Goal: Task Accomplishment & Management: Complete application form

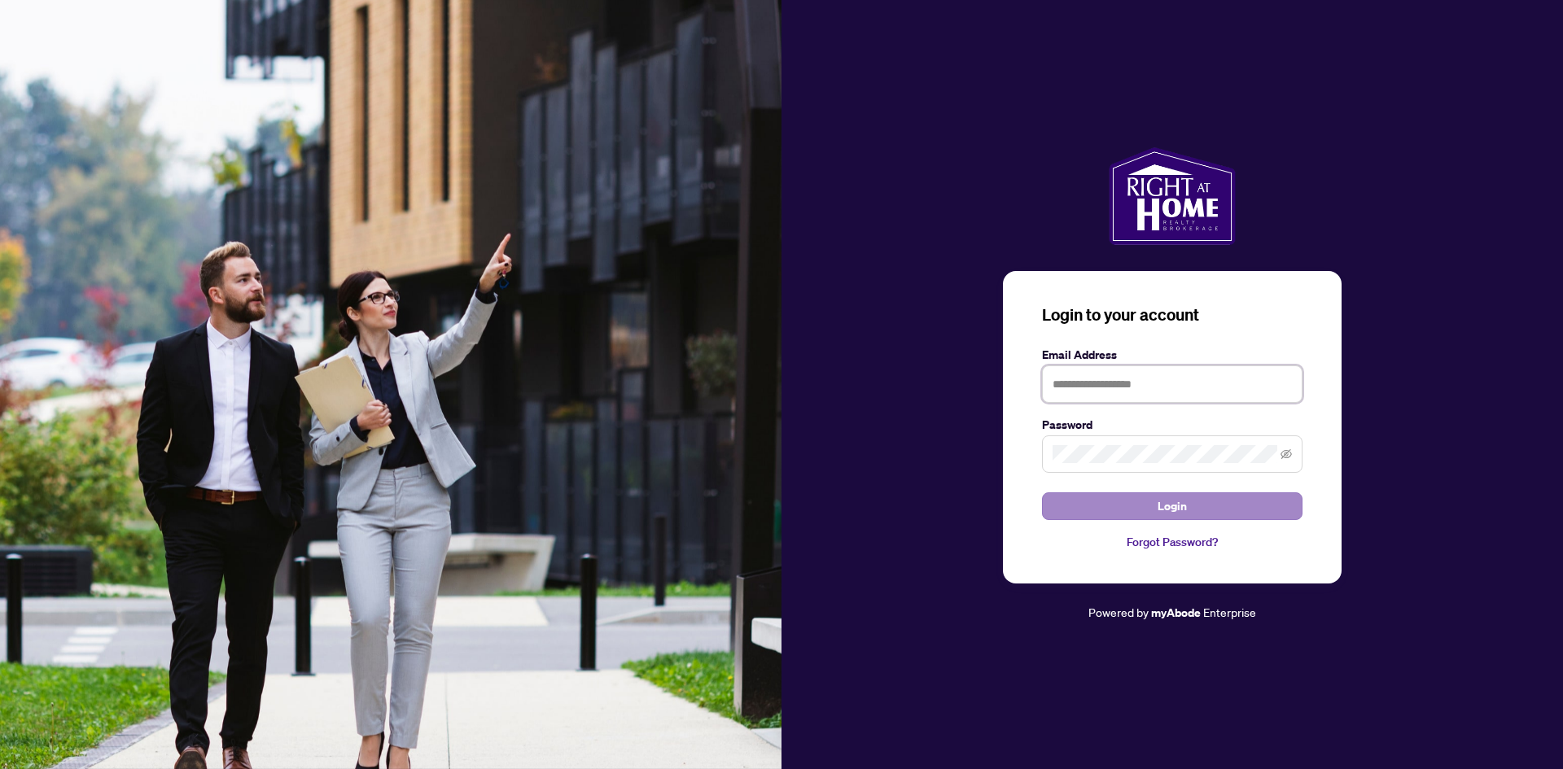
type input "**********"
click at [1114, 501] on button "Login" at bounding box center [1172, 507] width 261 height 28
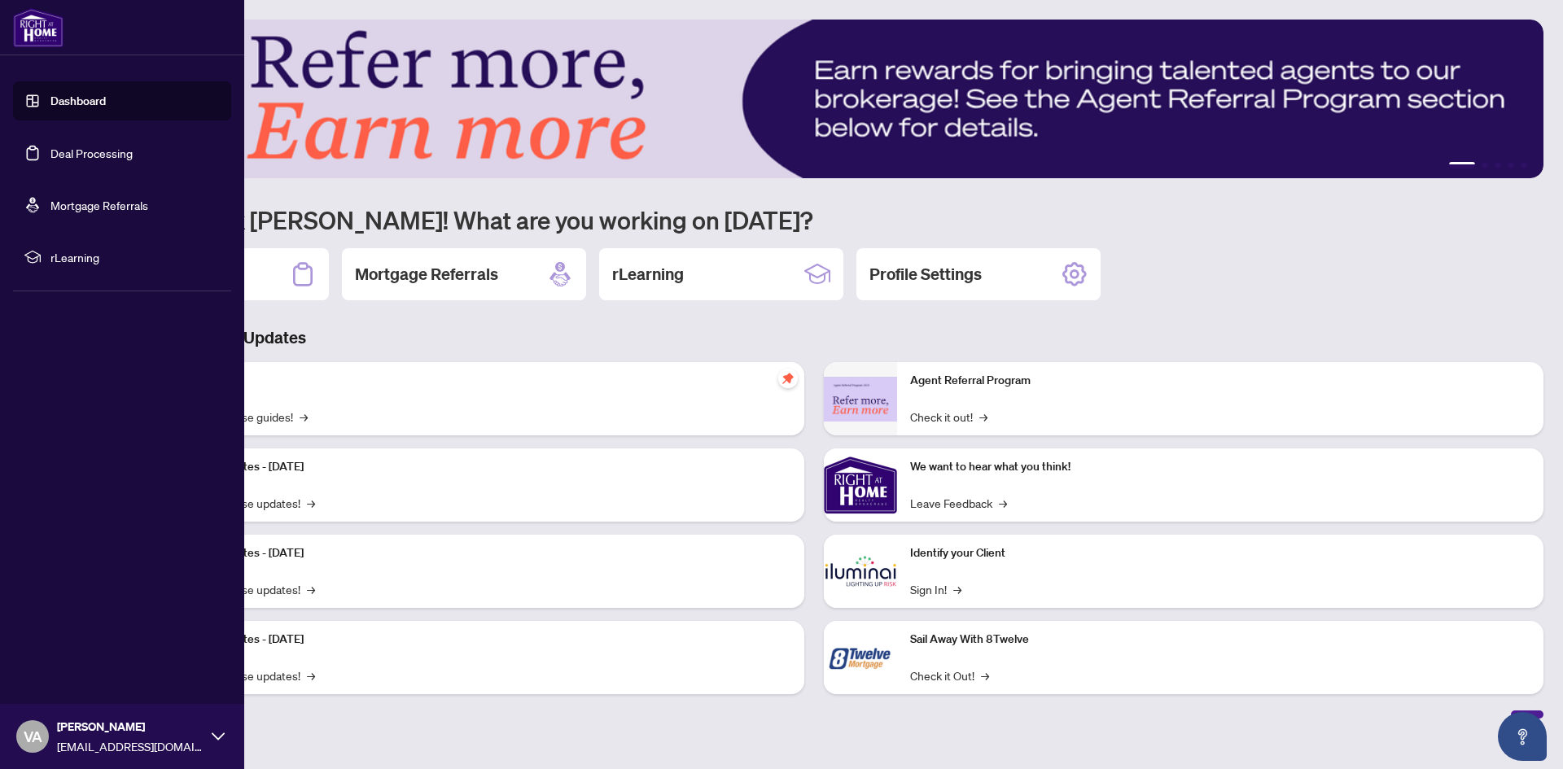
click at [68, 151] on link "Deal Processing" at bounding box center [91, 153] width 82 height 15
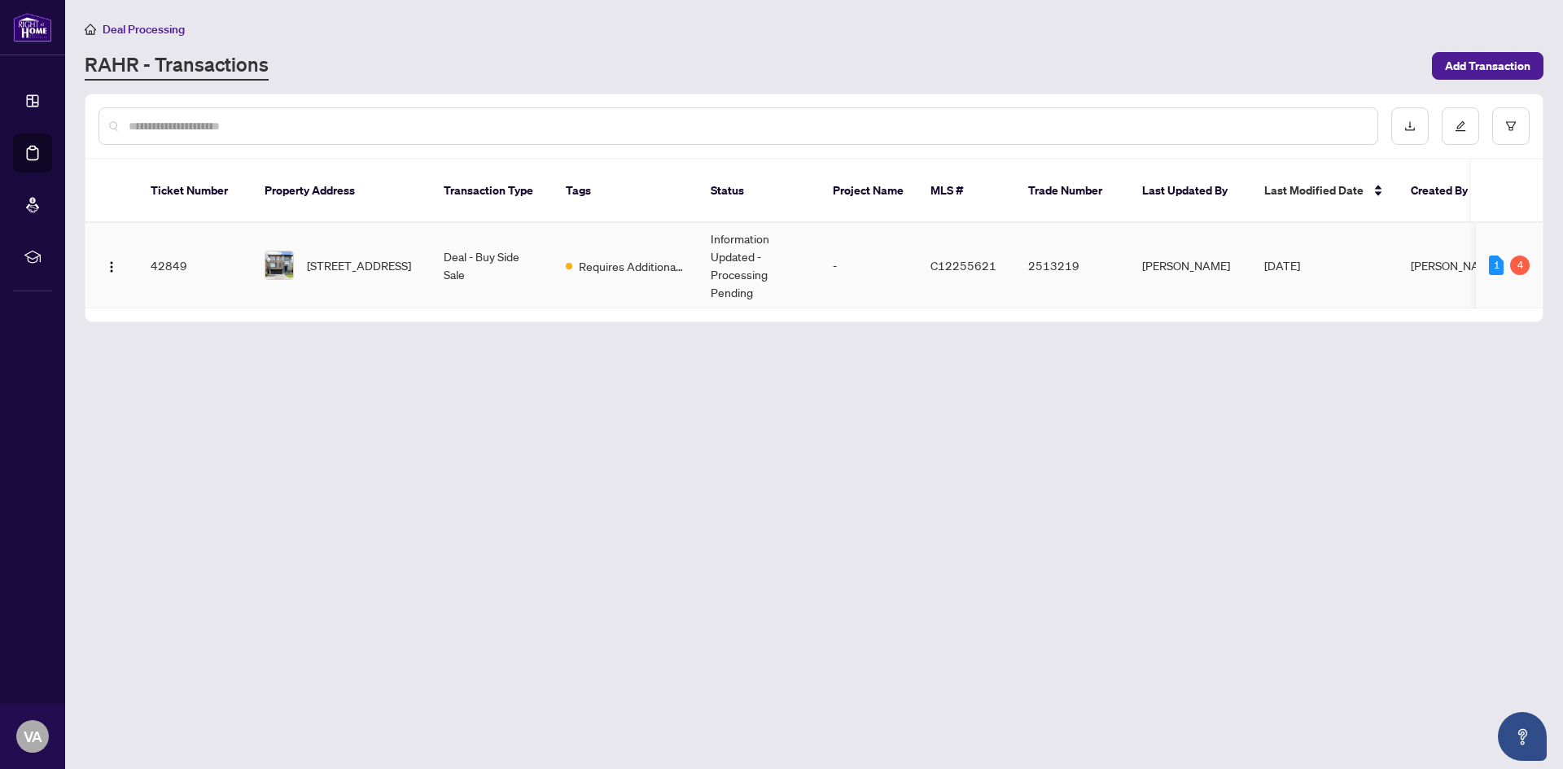
click at [377, 256] on span "[STREET_ADDRESS]" at bounding box center [359, 265] width 104 height 18
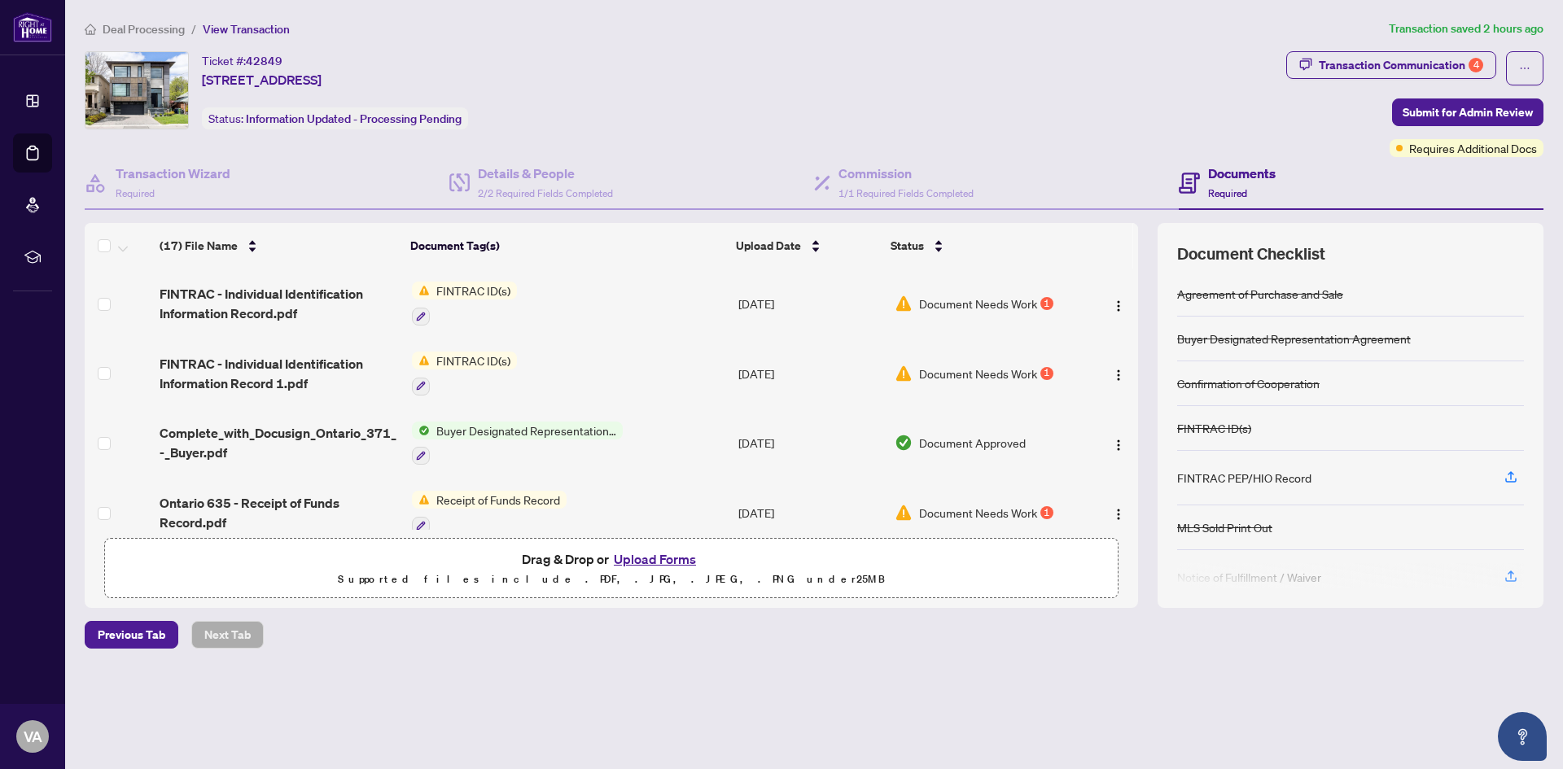
click at [484, 290] on span "FINTRAC ID(s)" at bounding box center [473, 291] width 87 height 18
click at [440, 370] on span "FINTRAC ID(s)" at bounding box center [435, 371] width 87 height 18
click at [258, 283] on td "FINTRAC - Individual Identification Information Record.pdf" at bounding box center [279, 304] width 252 height 70
click at [929, 291] on td "Document Needs Work 1" at bounding box center [985, 304] width 195 height 70
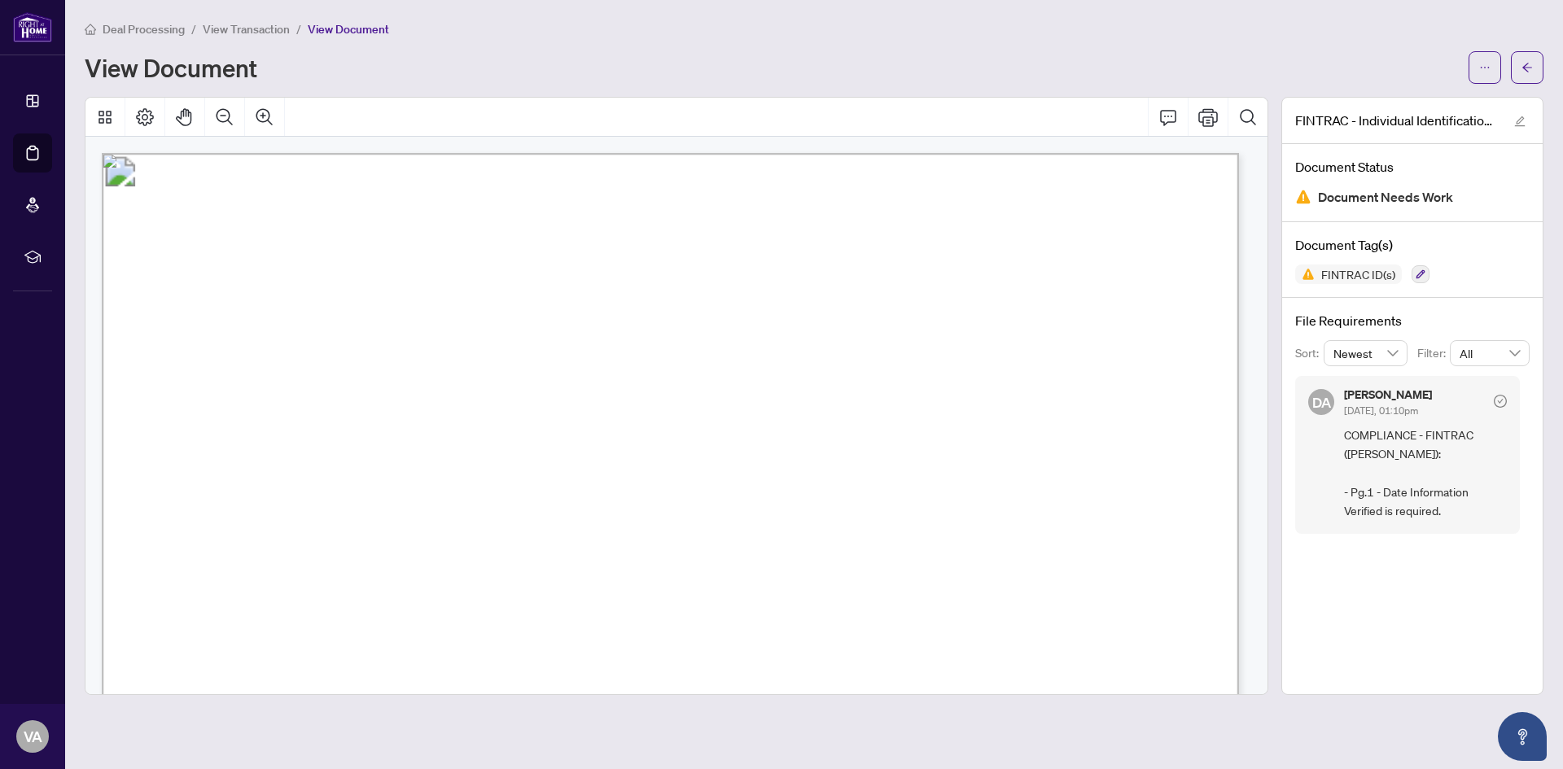
click at [539, 454] on span "Date Information Verified/Credit File Consulted:" at bounding box center [349, 461] width 380 height 16
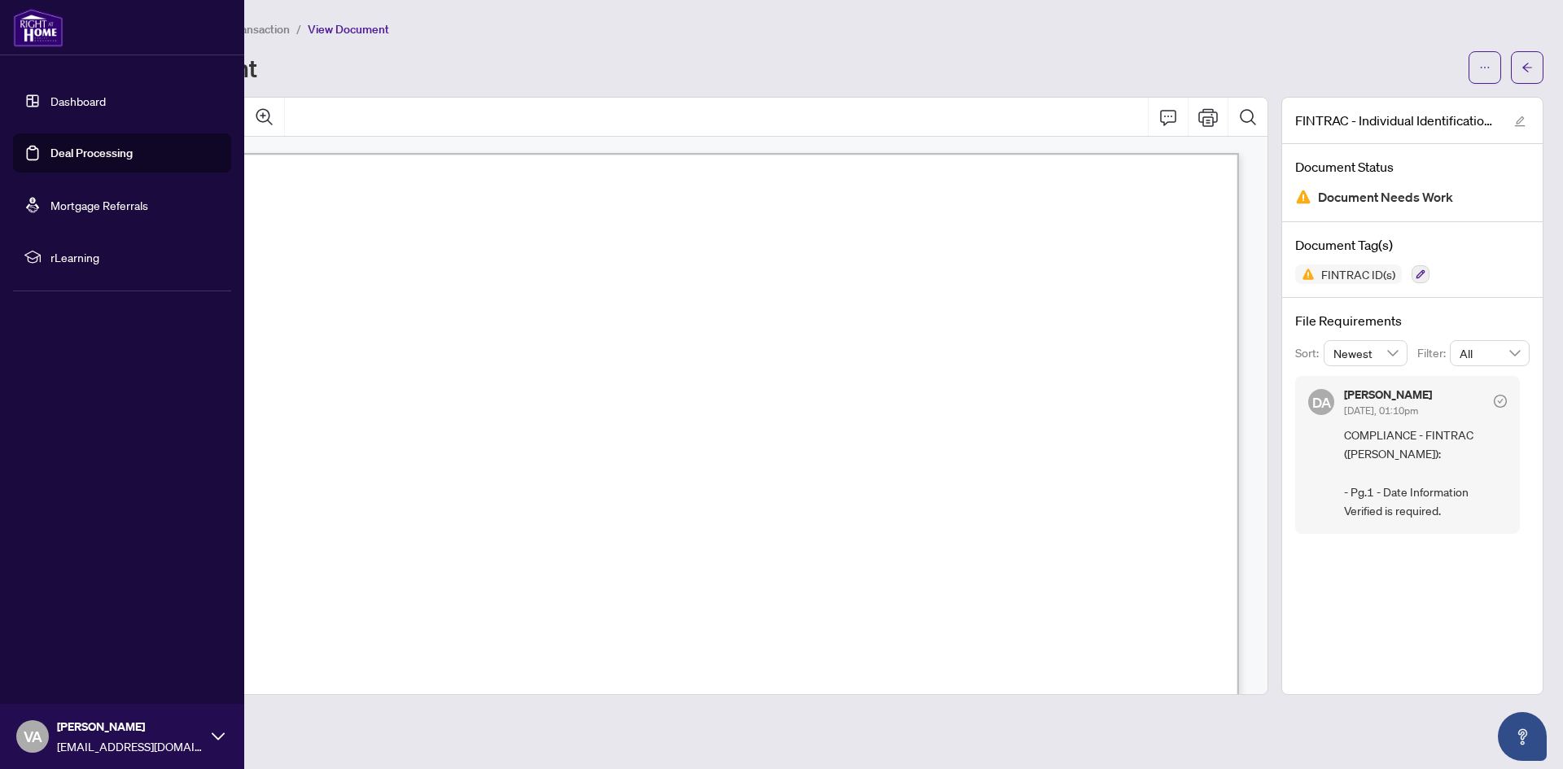
click at [55, 95] on link "Dashboard" at bounding box center [77, 101] width 55 height 15
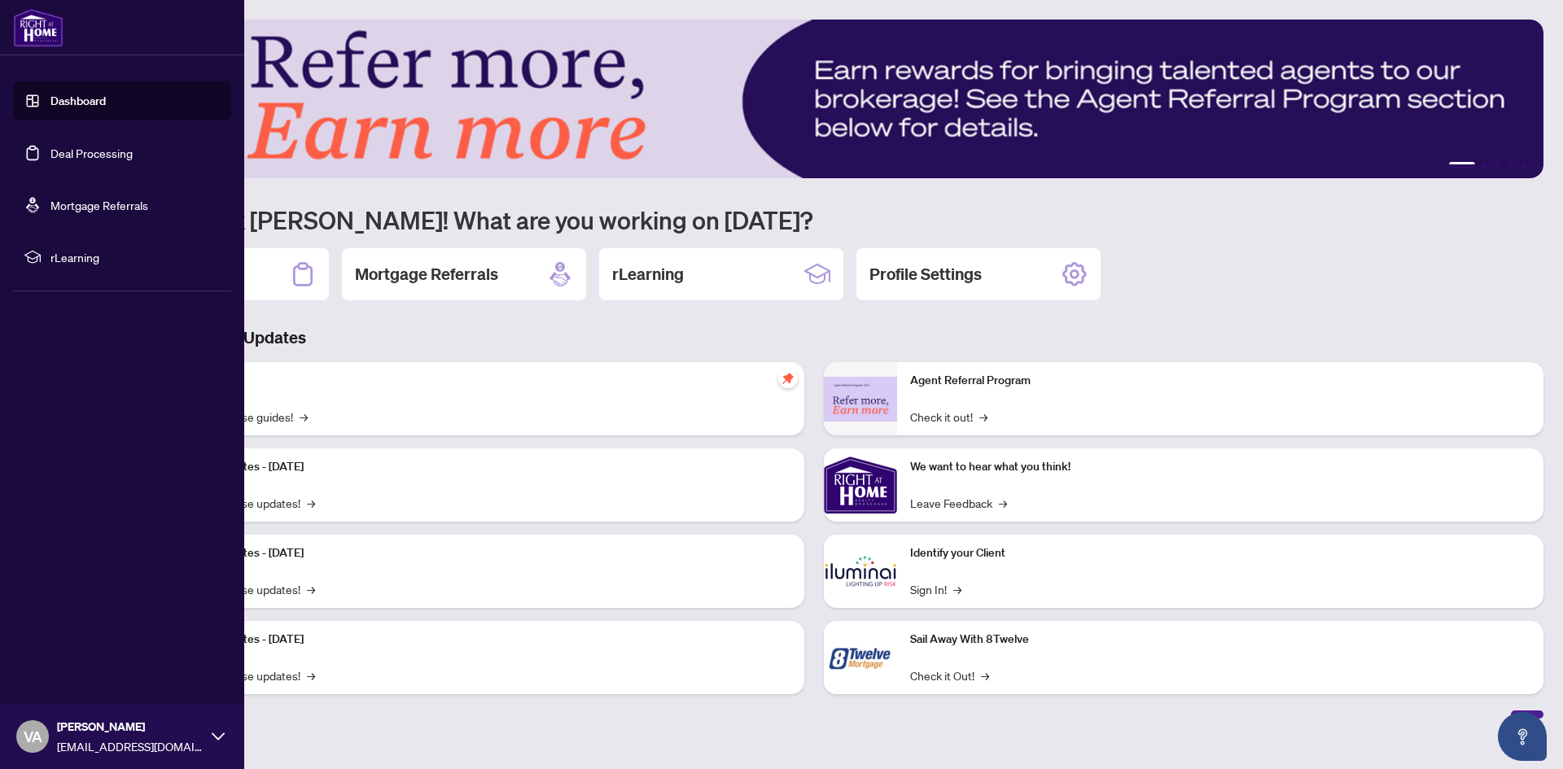
click at [75, 149] on link "Deal Processing" at bounding box center [91, 153] width 82 height 15
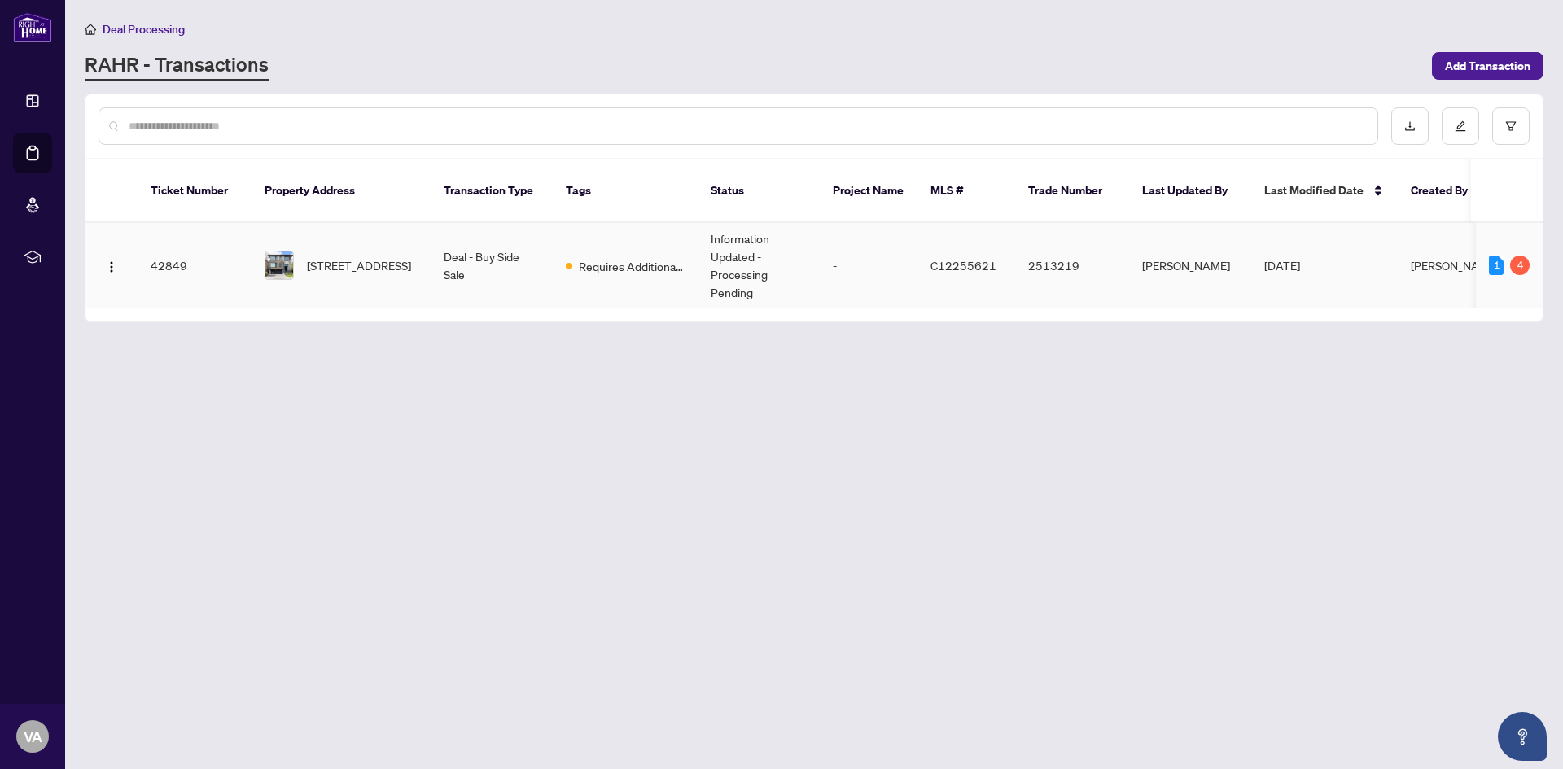
click at [364, 256] on span "[STREET_ADDRESS]" at bounding box center [359, 265] width 104 height 18
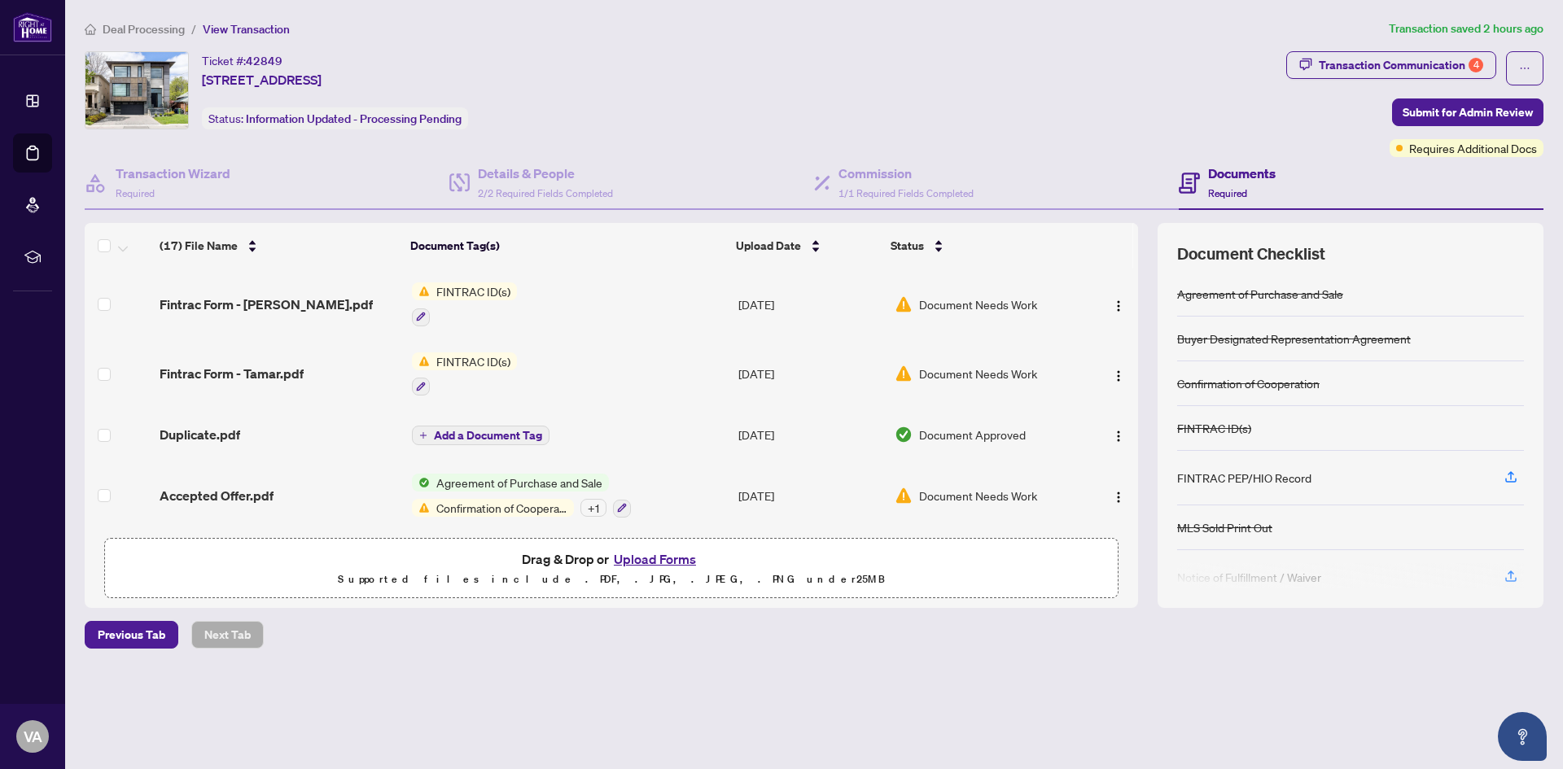
scroll to position [903, 0]
click at [222, 487] on span "Accepted Offer.pdf" at bounding box center [217, 495] width 114 height 20
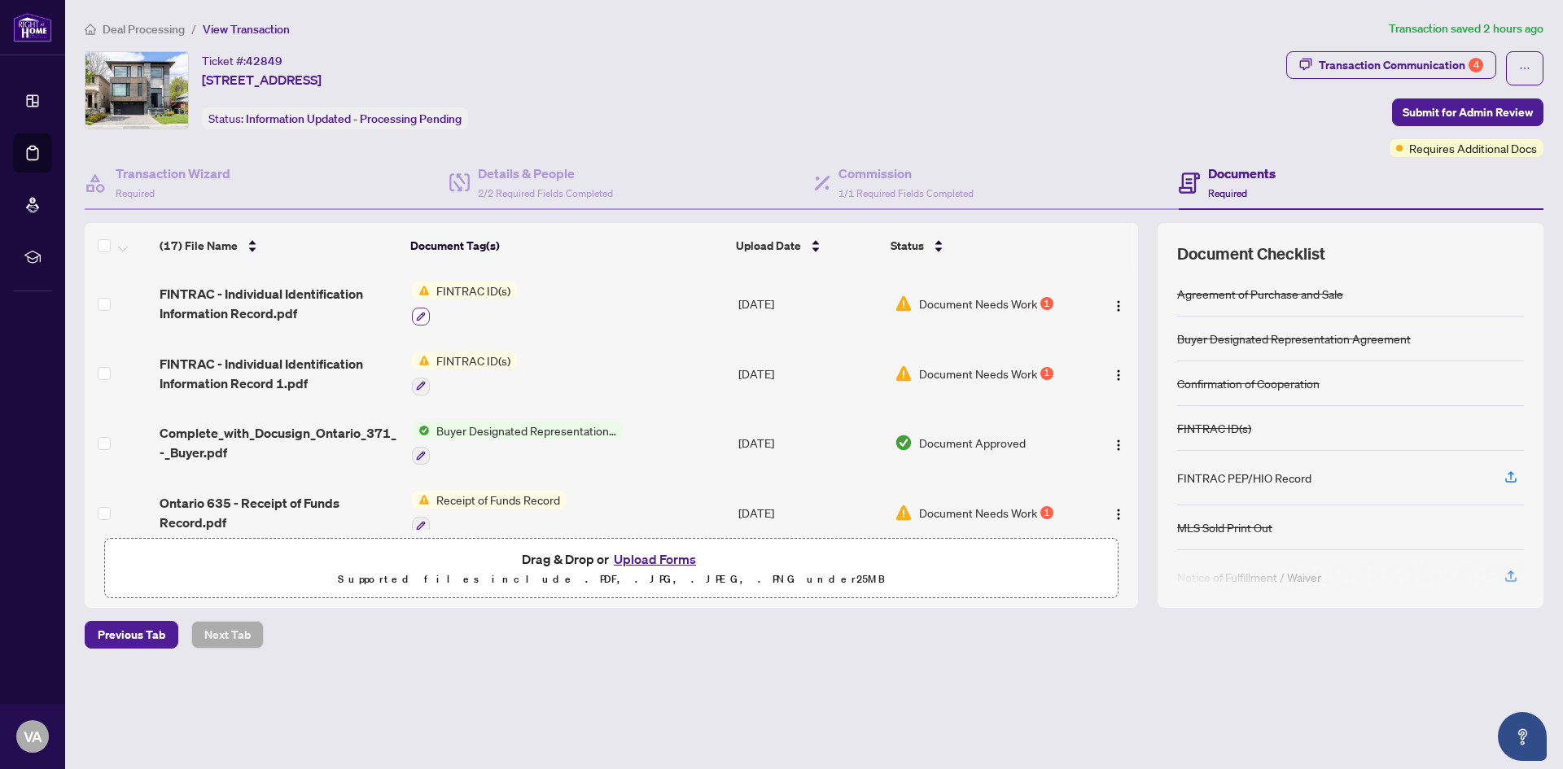
click at [416, 318] on icon "button" at bounding box center [421, 317] width 10 height 10
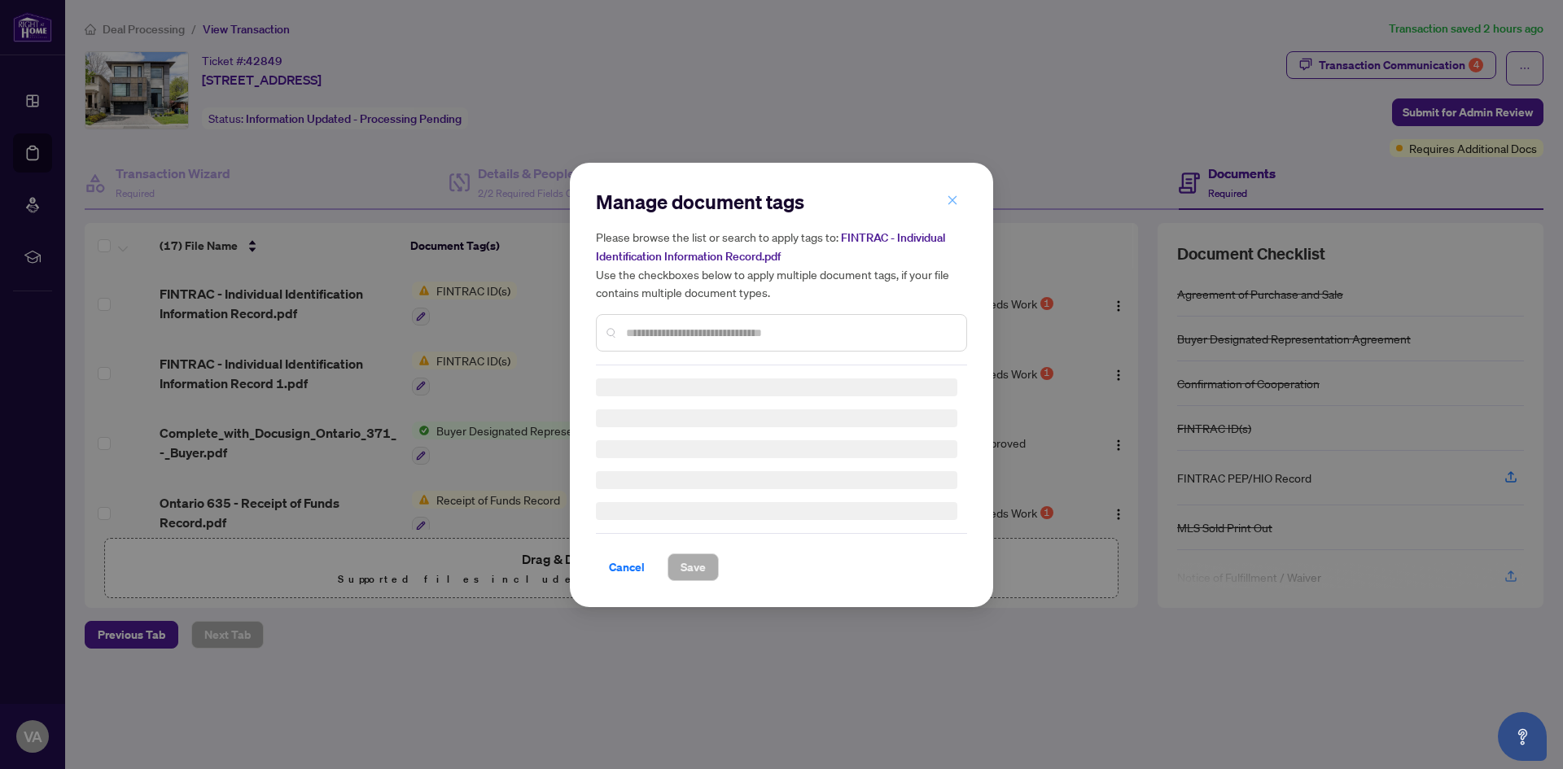
click at [957, 203] on icon "close" at bounding box center [952, 200] width 11 height 11
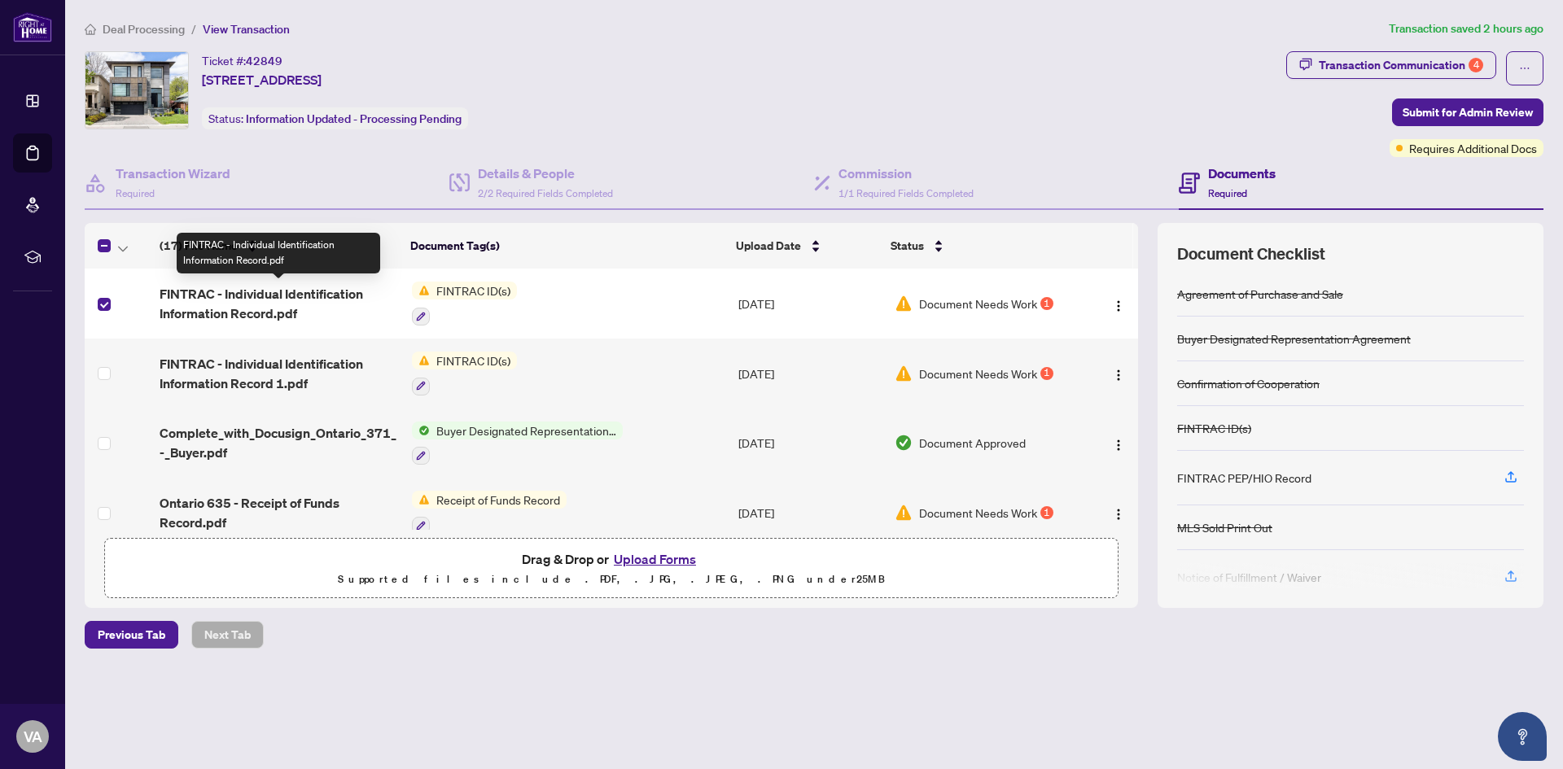
drag, startPoint x: 228, startPoint y: 290, endPoint x: 500, endPoint y: 297, distance: 272.0
click at [500, 297] on span "FINTRAC ID(s)" at bounding box center [473, 291] width 87 height 18
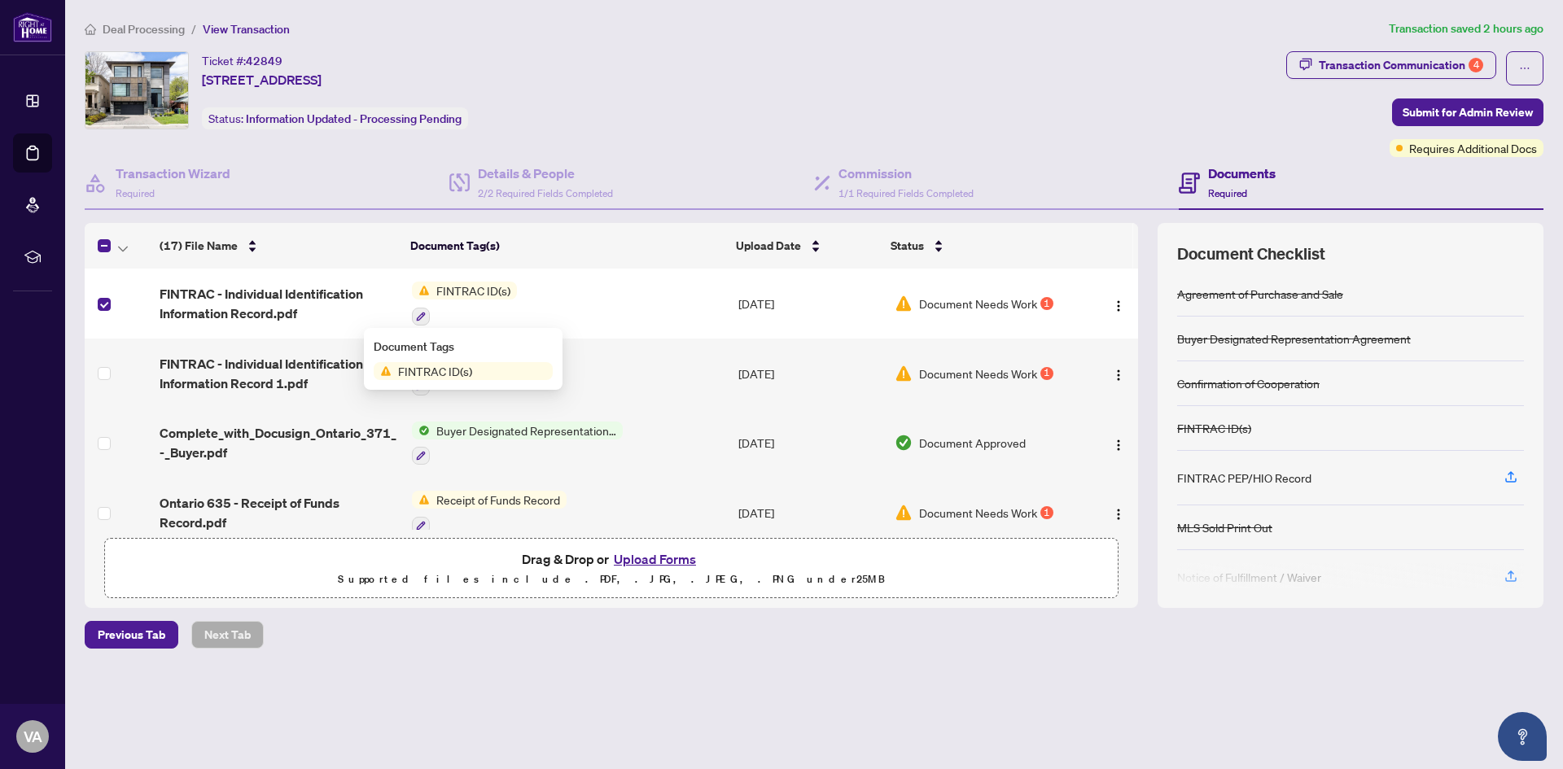
click at [487, 287] on span "FINTRAC ID(s)" at bounding box center [473, 291] width 87 height 18
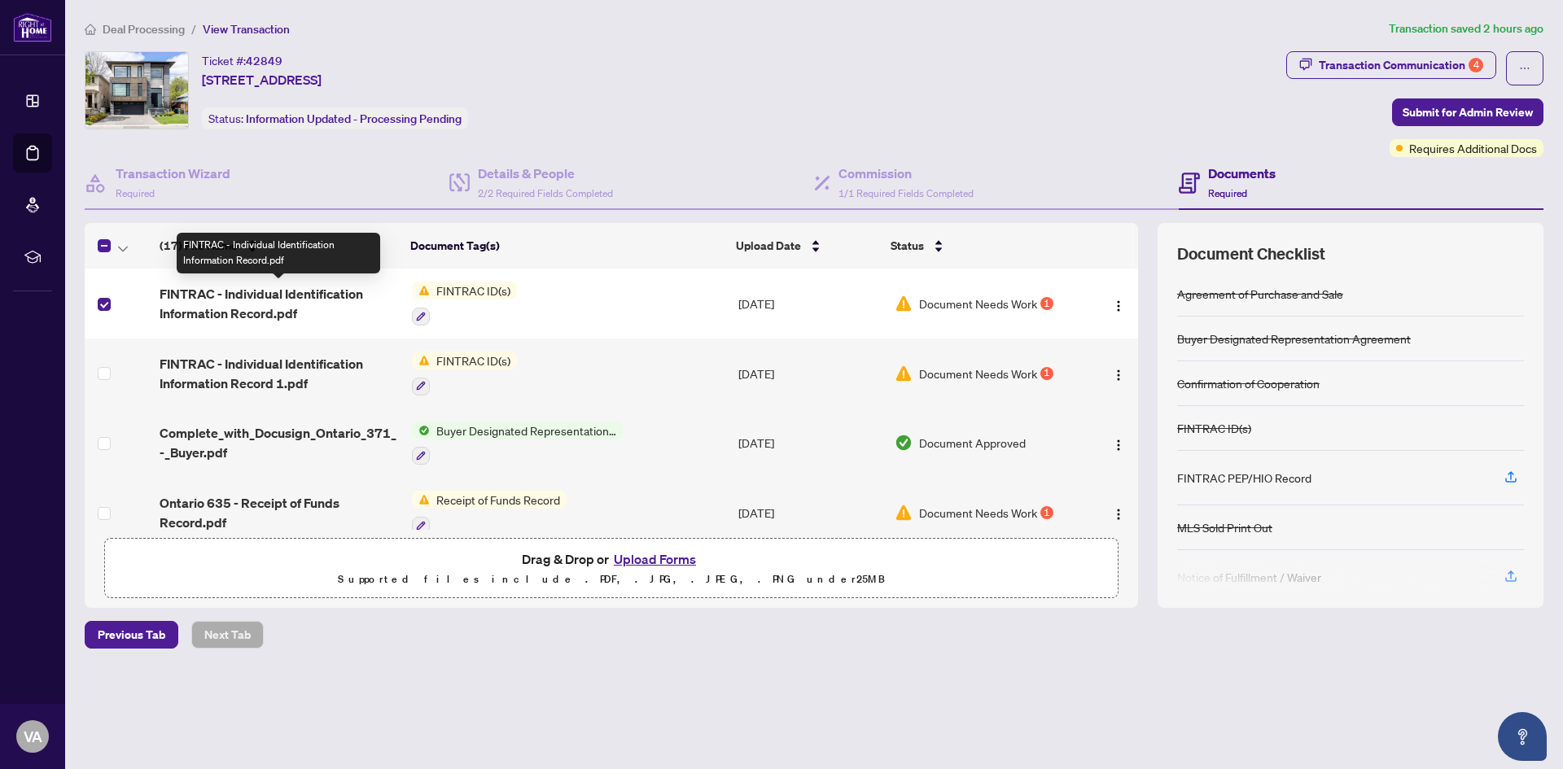
click at [304, 296] on span "FINTRAC - Individual Identification Information Record.pdf" at bounding box center [279, 303] width 239 height 39
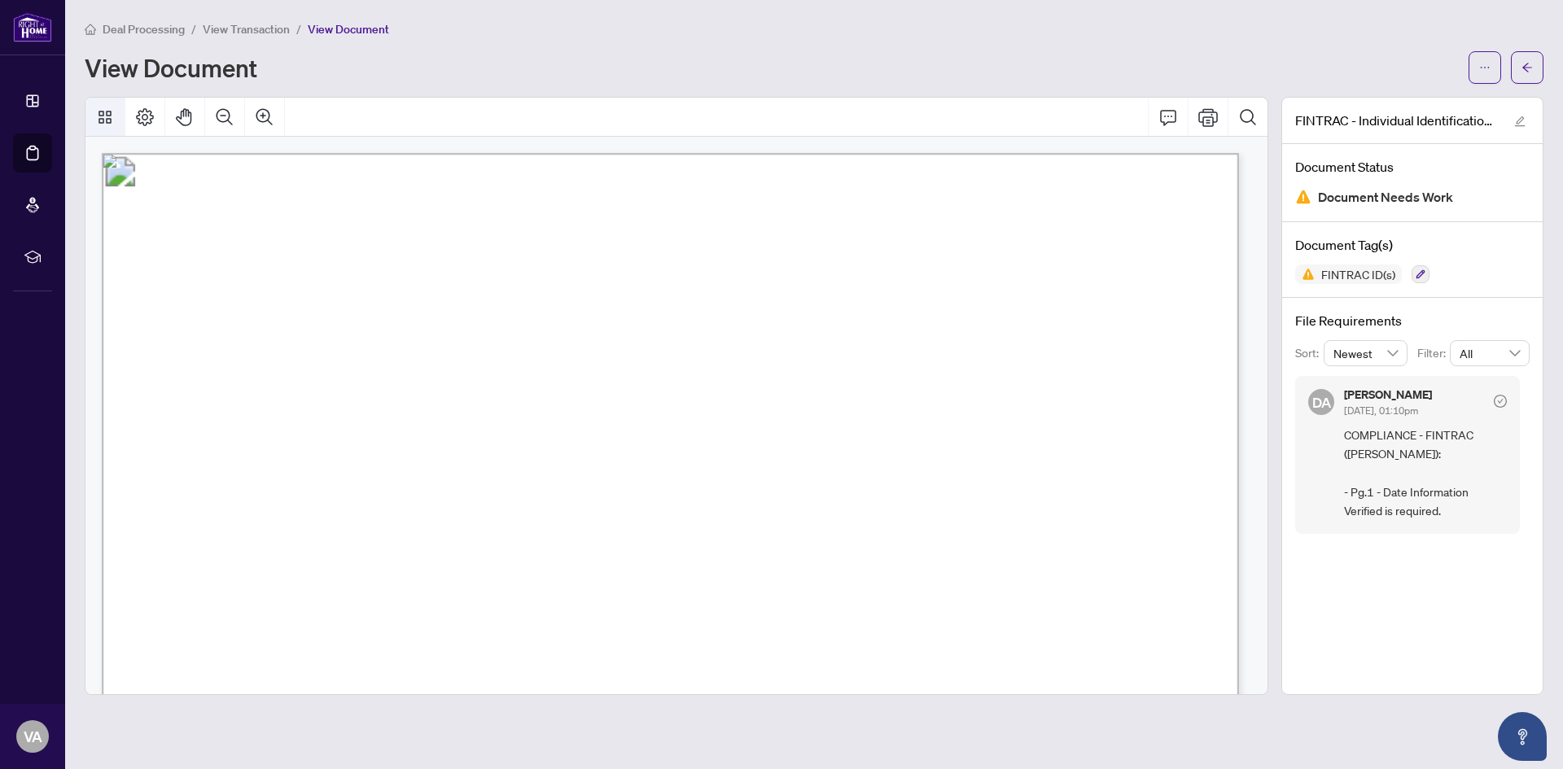
click at [110, 113] on icon "Thumbnails" at bounding box center [105, 117] width 20 height 20
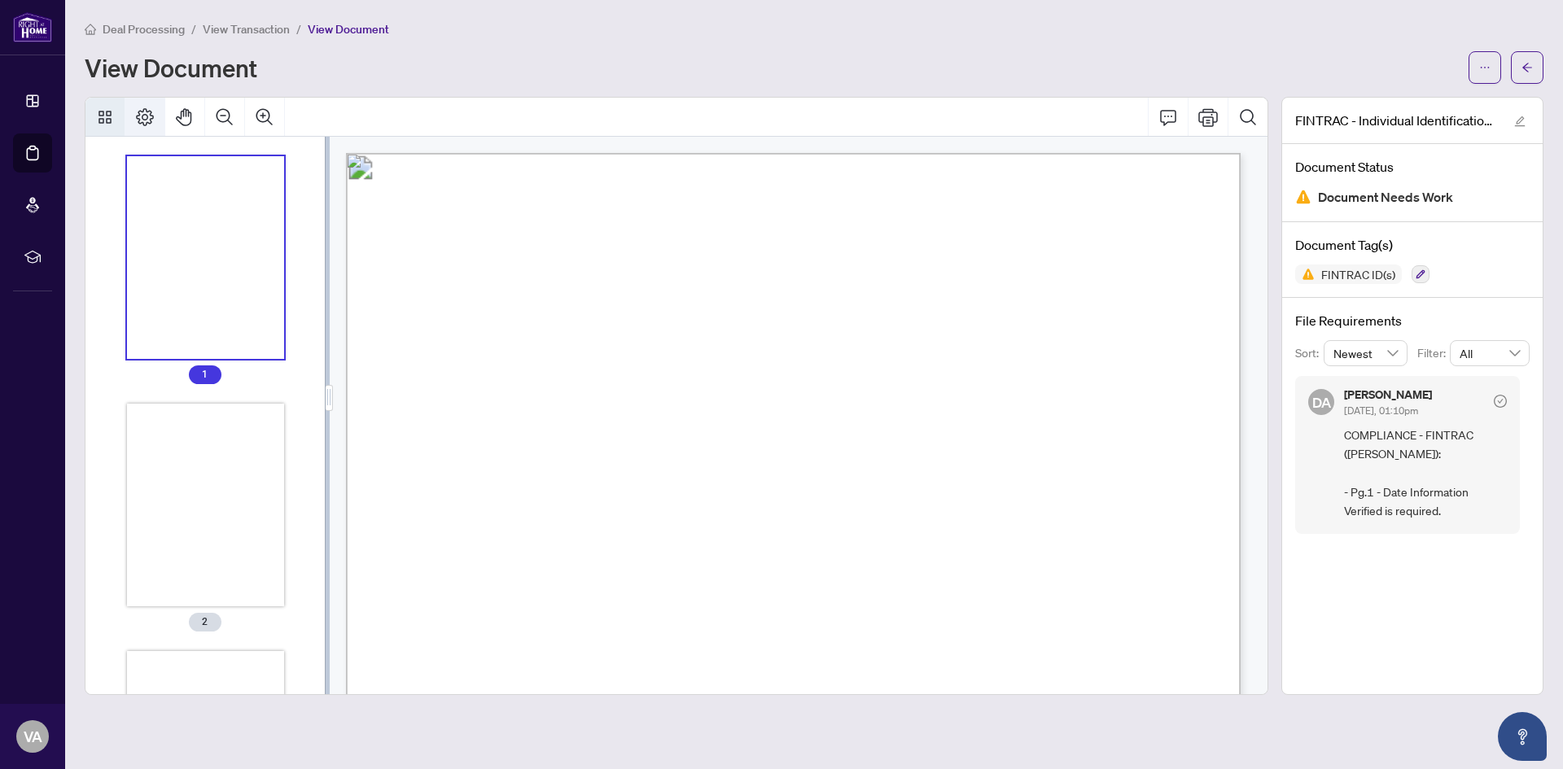
click at [154, 117] on icon "Page Layout" at bounding box center [145, 117] width 20 height 20
click at [180, 116] on icon "Pan Mode" at bounding box center [185, 117] width 20 height 20
click at [1522, 120] on icon "edit" at bounding box center [1520, 121] width 11 height 11
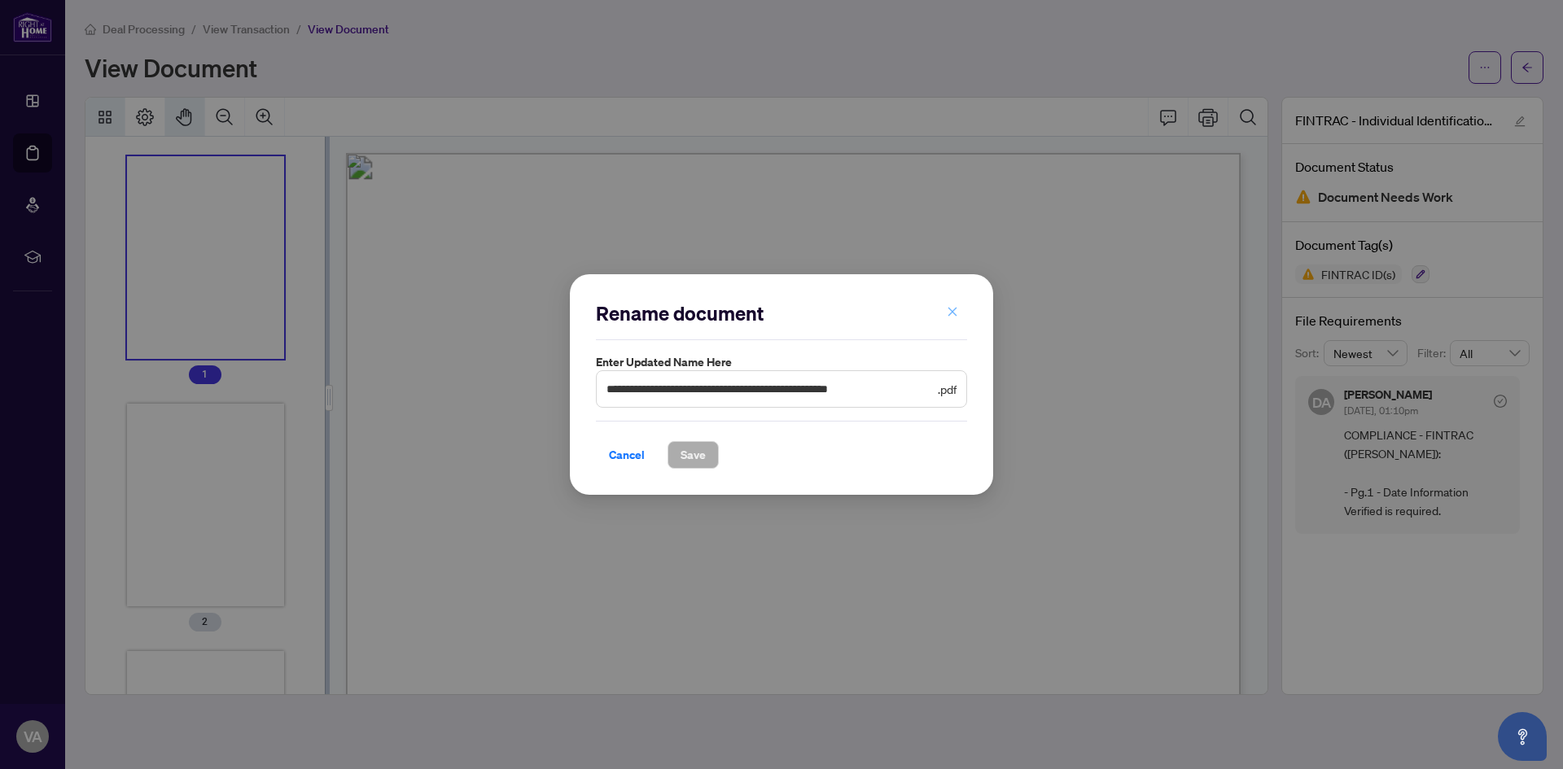
click at [956, 312] on icon "close" at bounding box center [952, 311] width 11 height 11
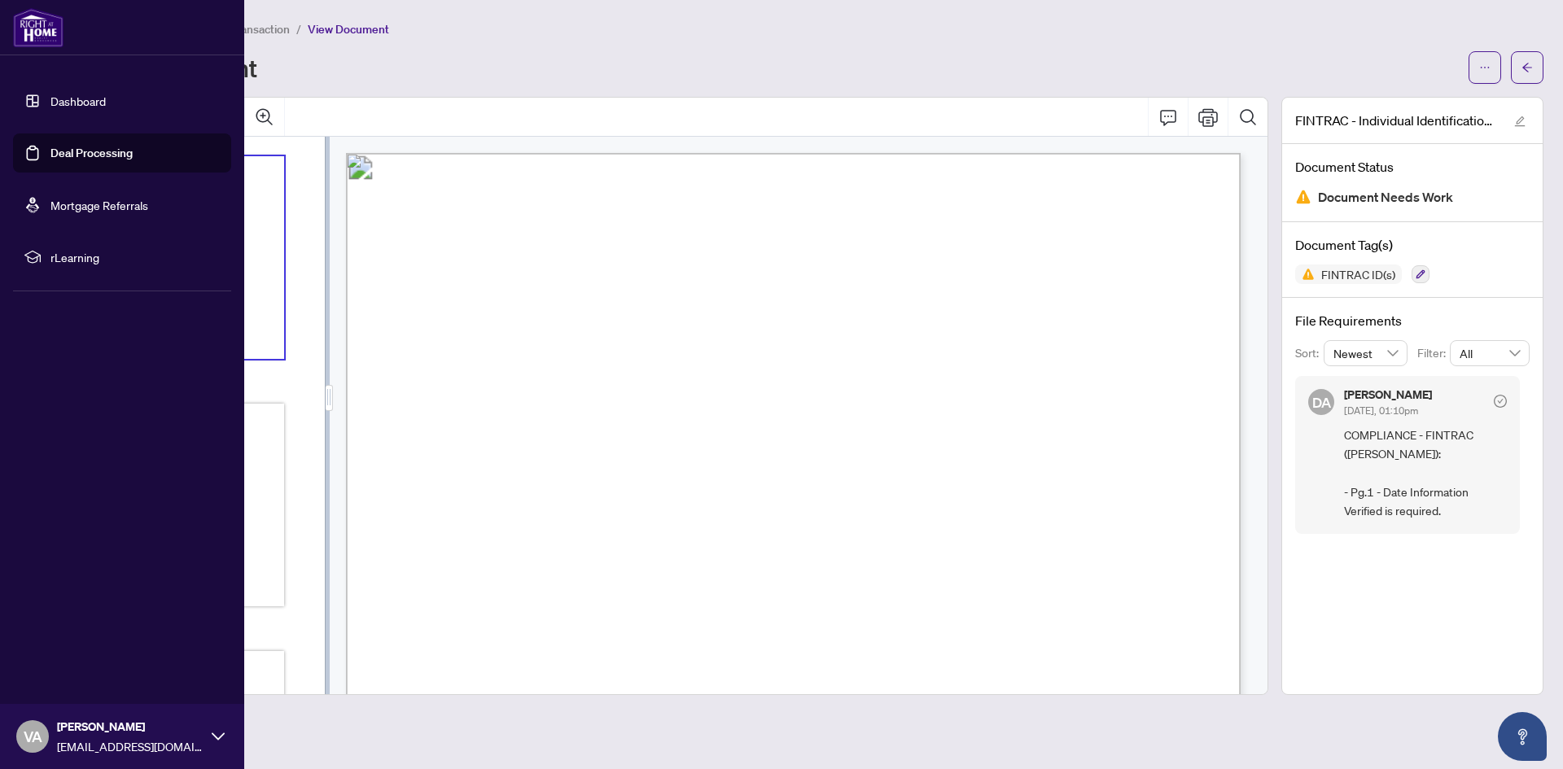
click at [61, 152] on link "Deal Processing" at bounding box center [91, 153] width 82 height 15
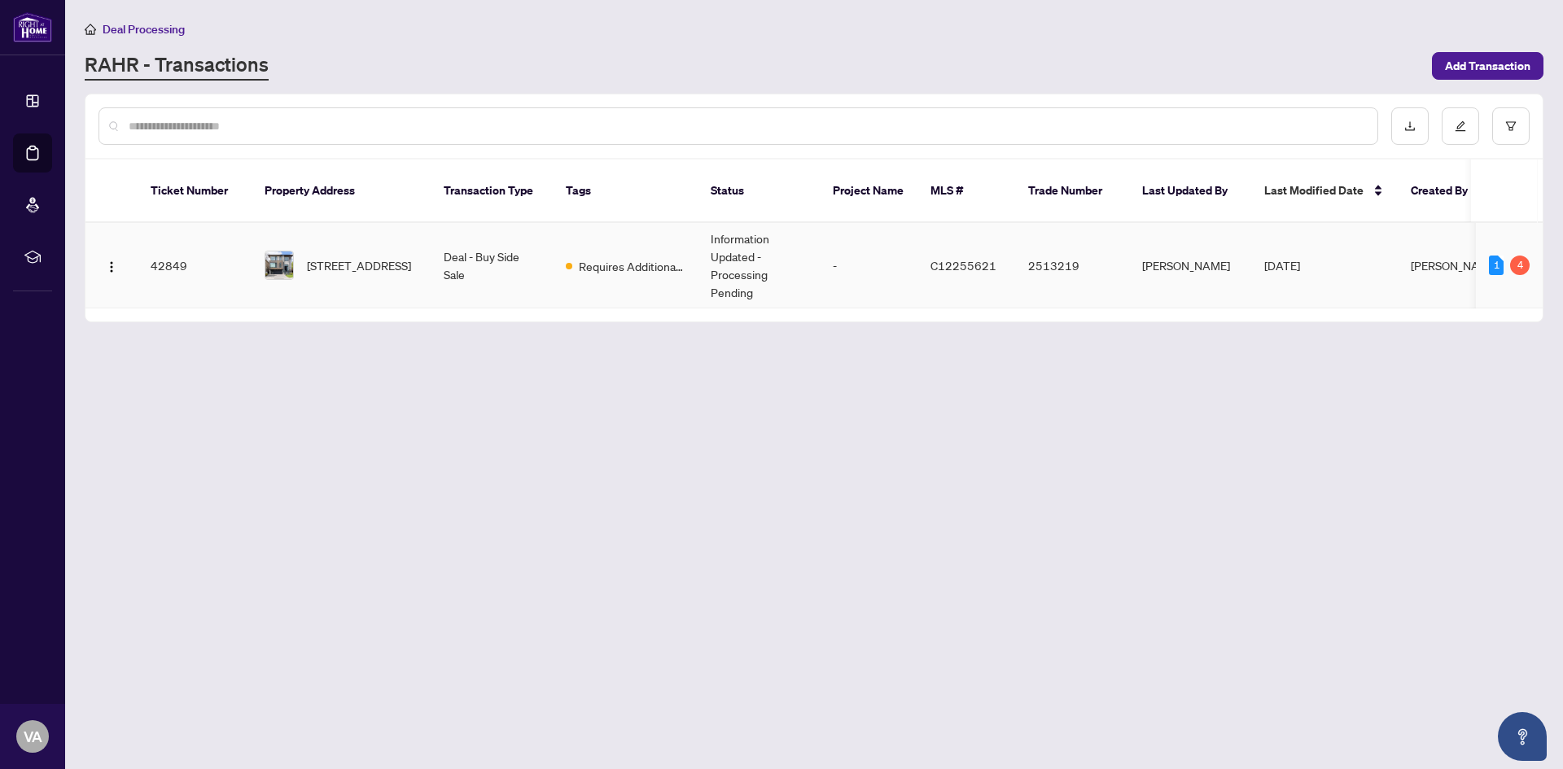
click at [354, 256] on span "[STREET_ADDRESS]" at bounding box center [359, 265] width 104 height 18
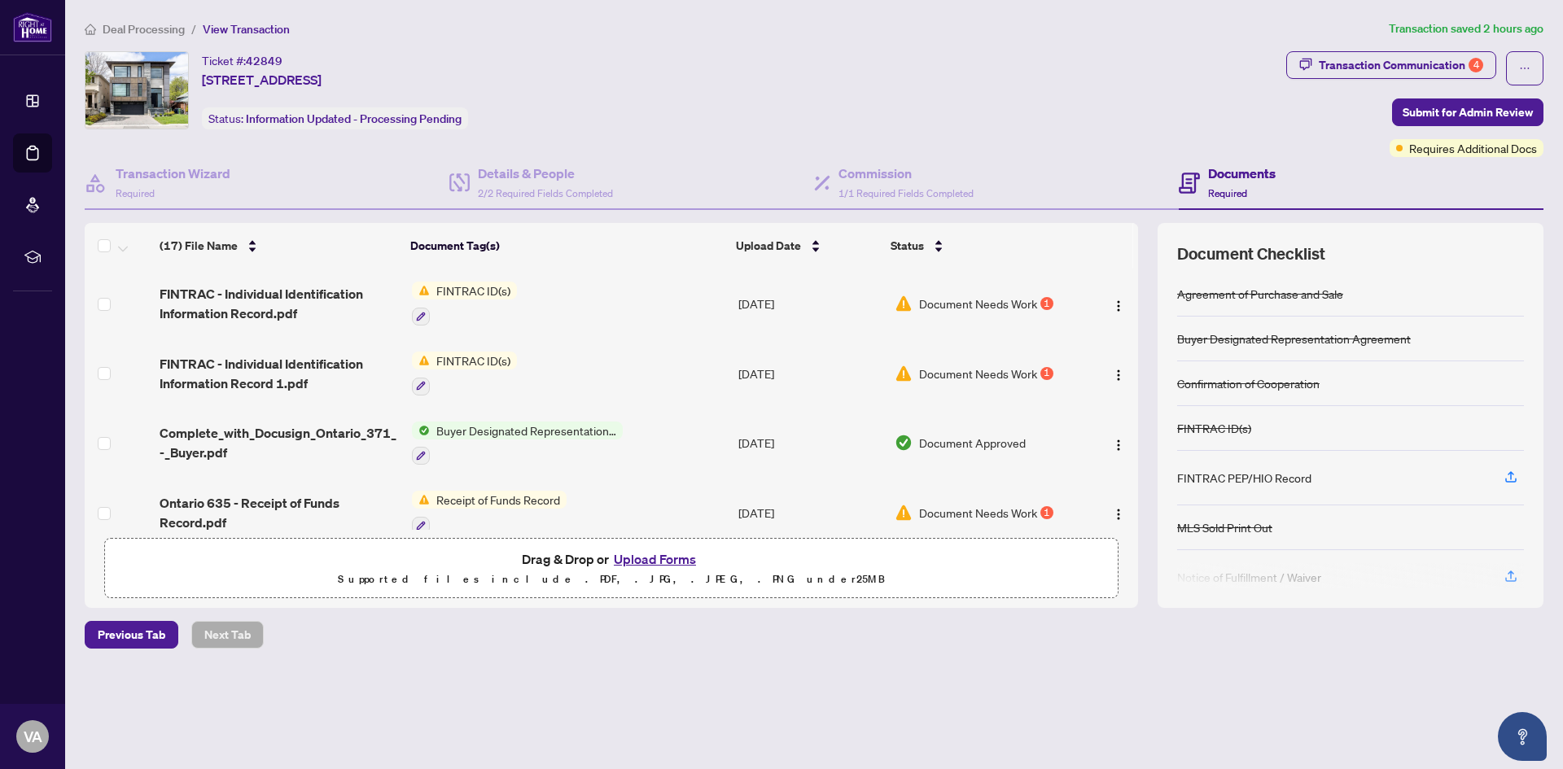
click at [677, 556] on button "Upload Forms" at bounding box center [655, 559] width 92 height 21
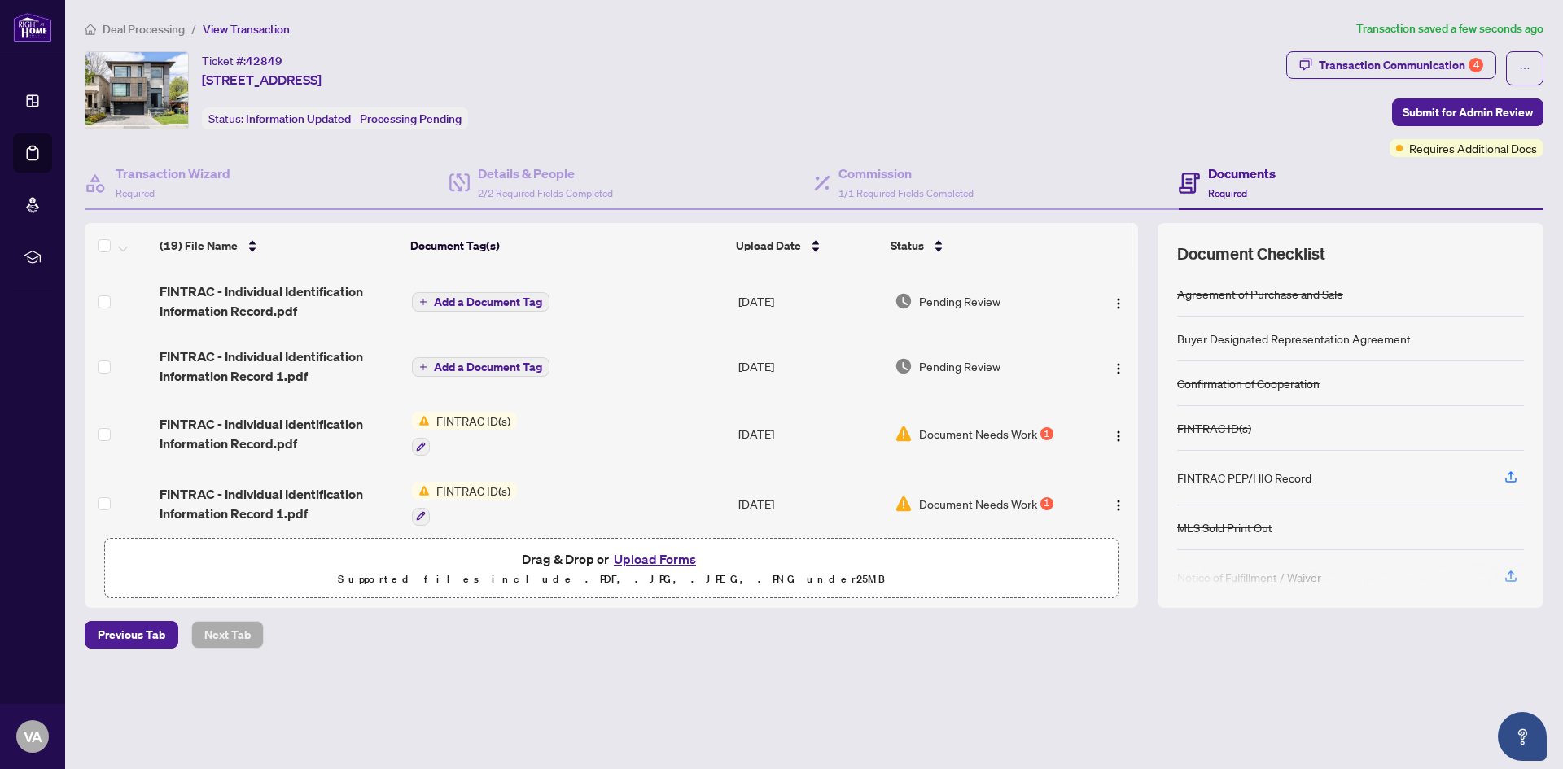
click at [496, 303] on span "Add a Document Tag" at bounding box center [488, 301] width 108 height 11
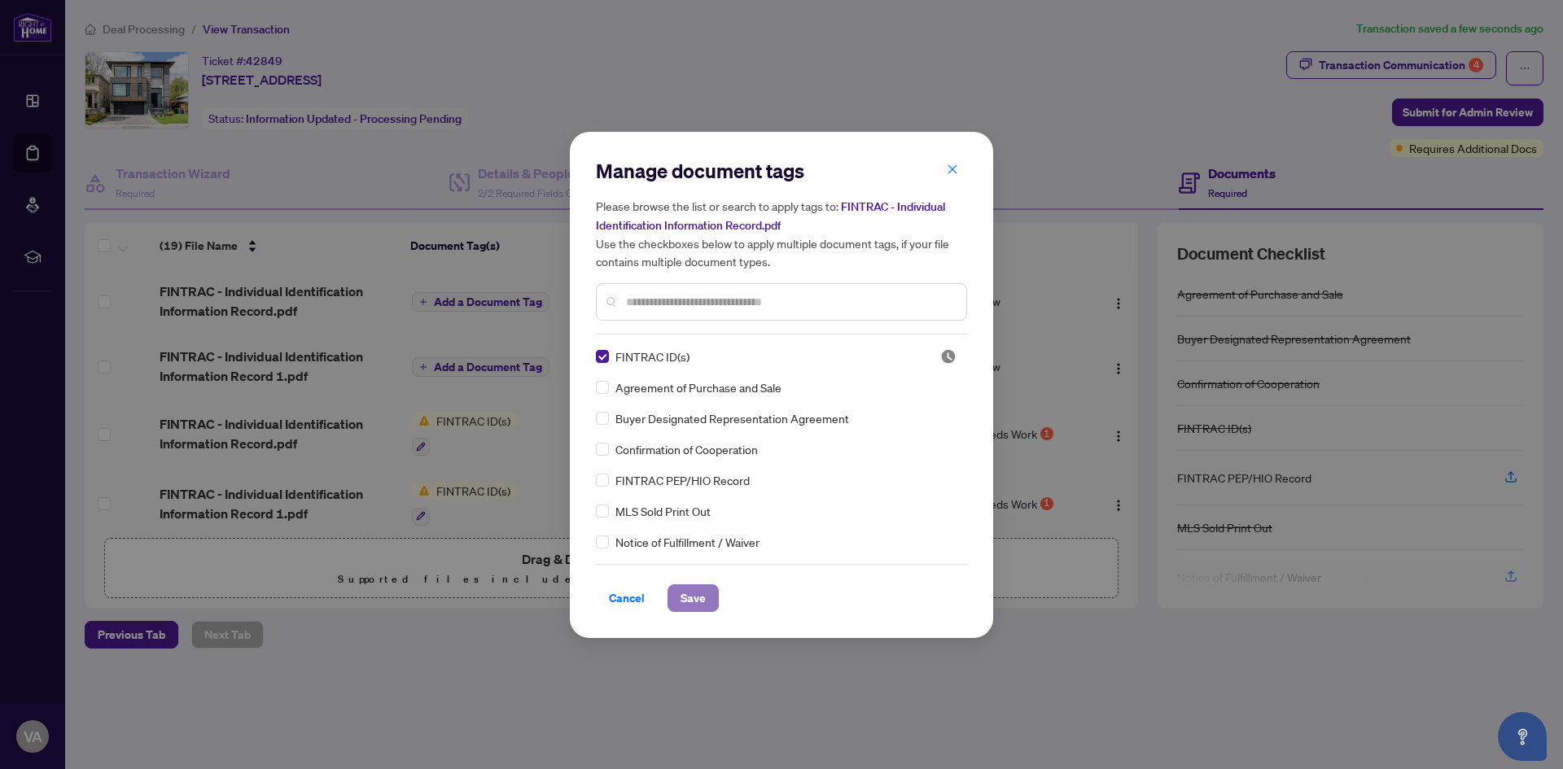
click at [685, 597] on span "Save" at bounding box center [693, 598] width 25 height 26
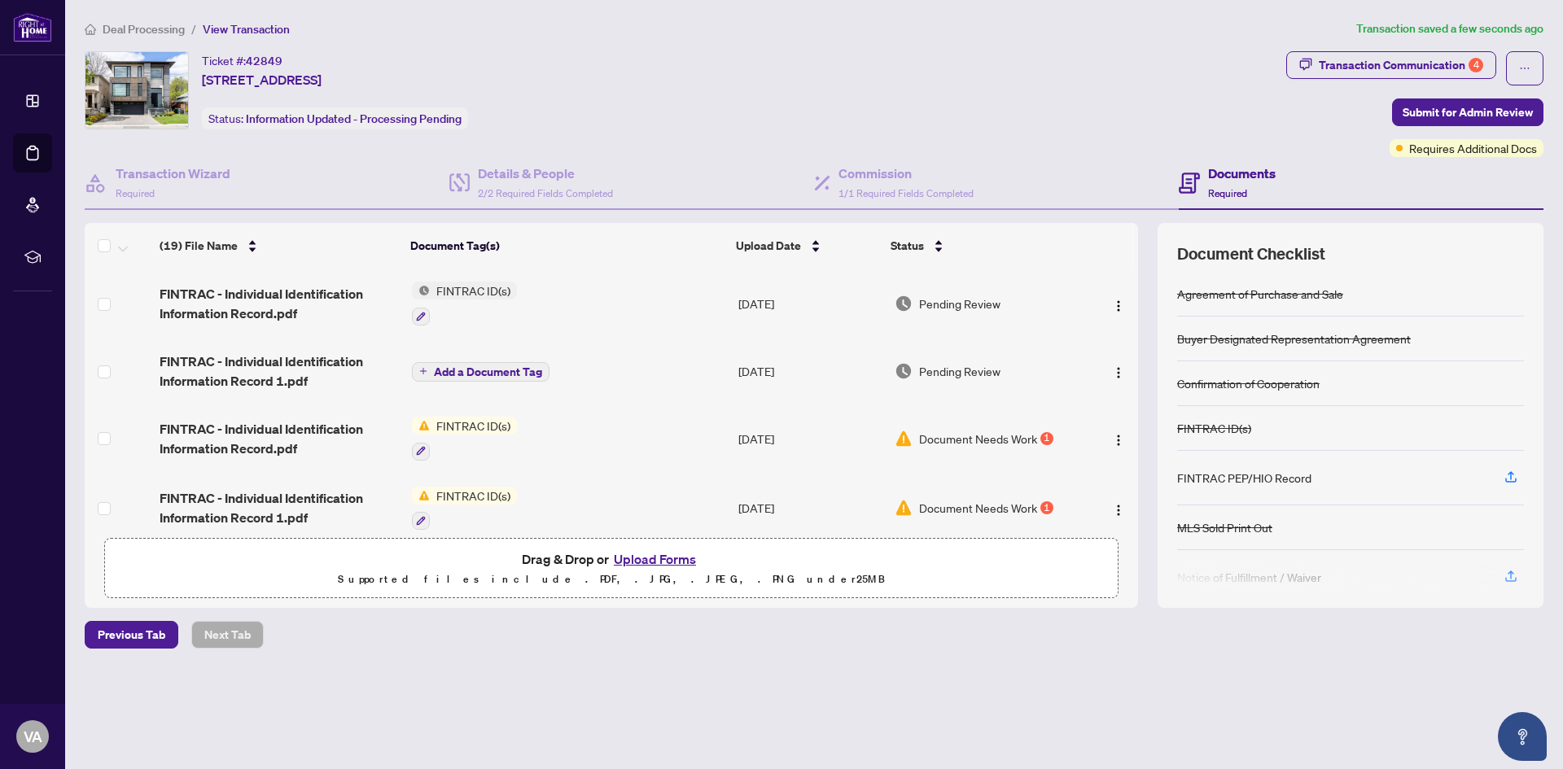
click at [525, 366] on span "Add a Document Tag" at bounding box center [488, 371] width 108 height 11
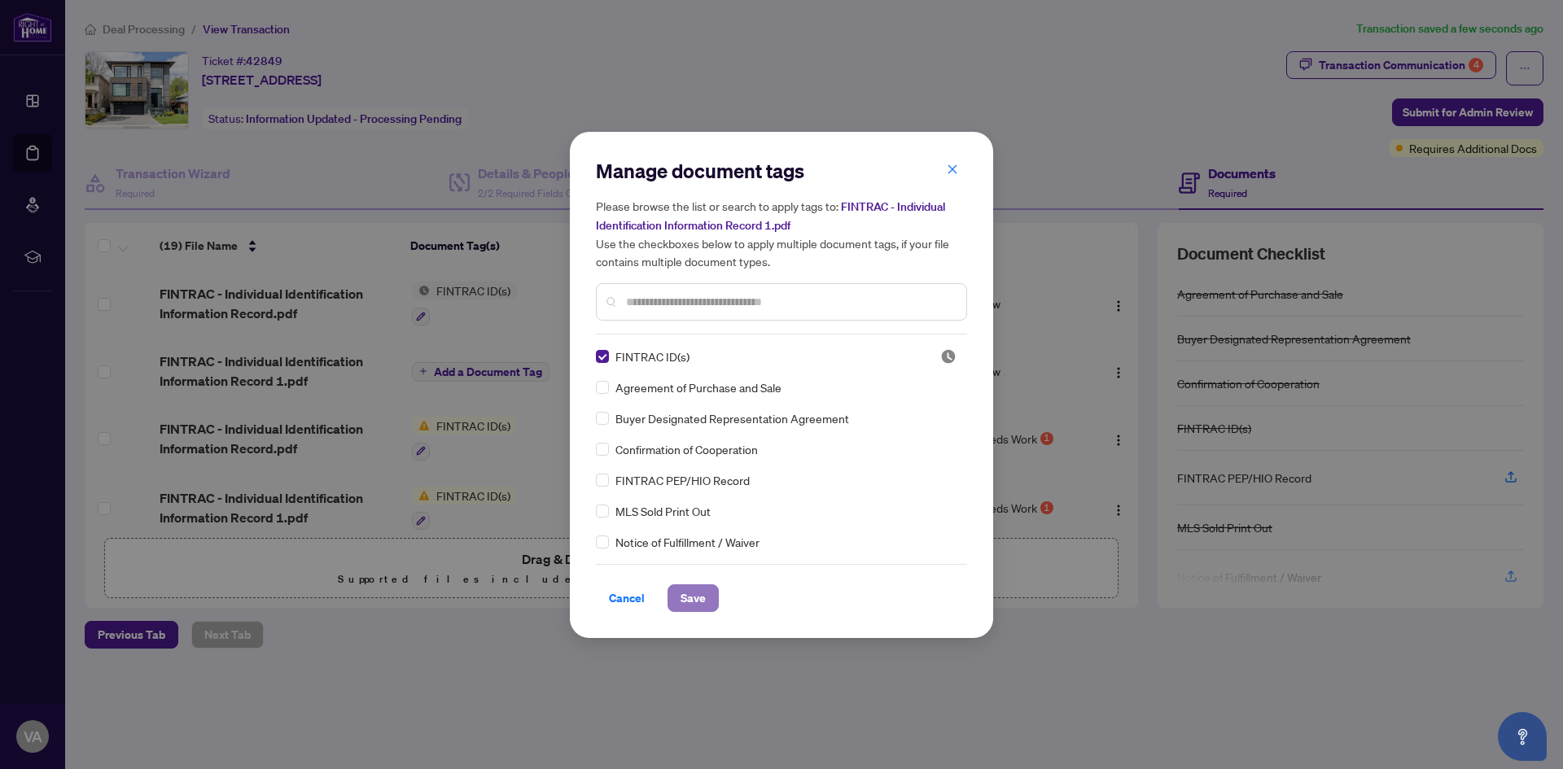
click at [700, 603] on span "Save" at bounding box center [693, 598] width 25 height 26
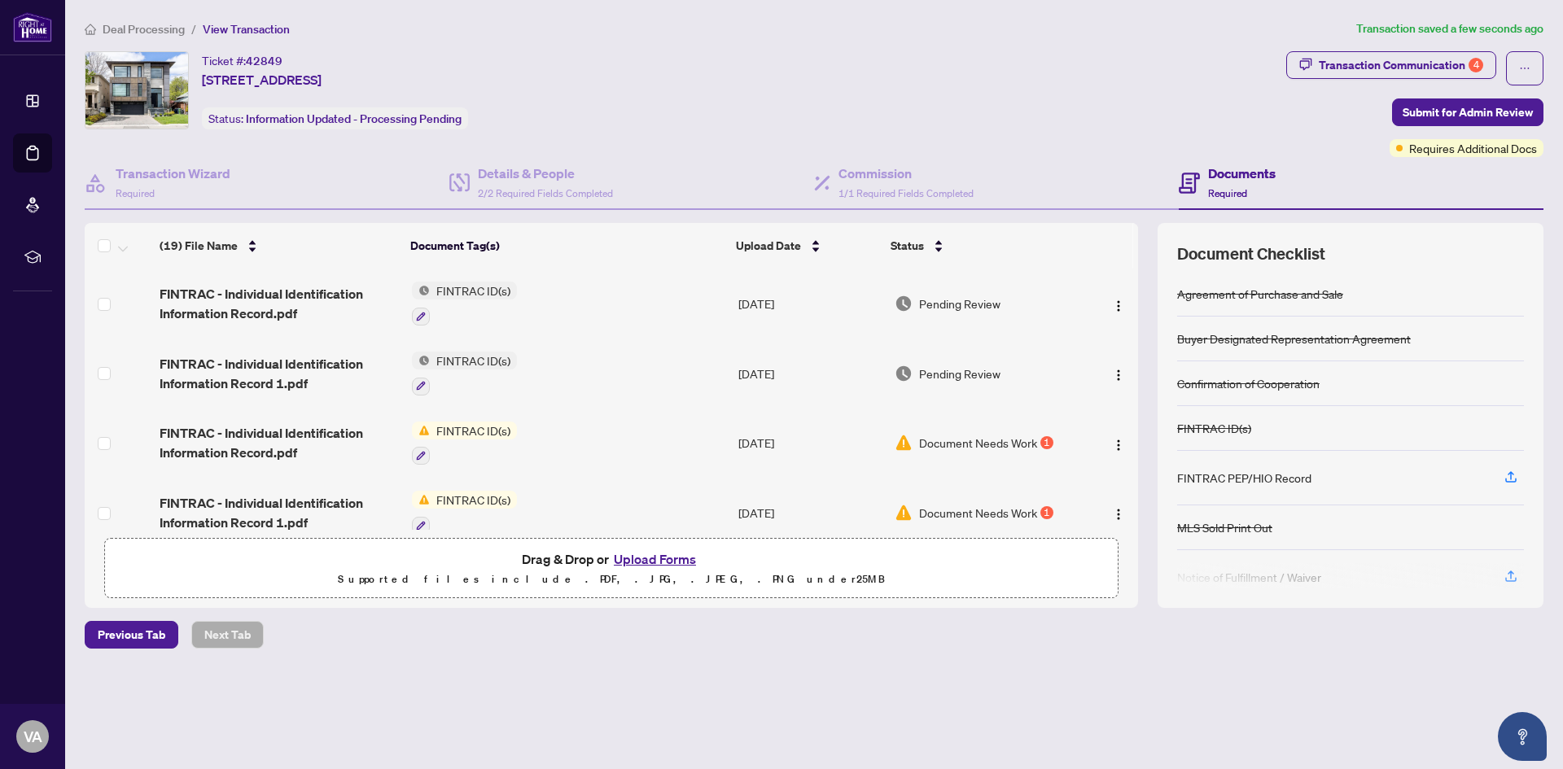
click at [622, 556] on button "Upload Forms" at bounding box center [655, 559] width 92 height 21
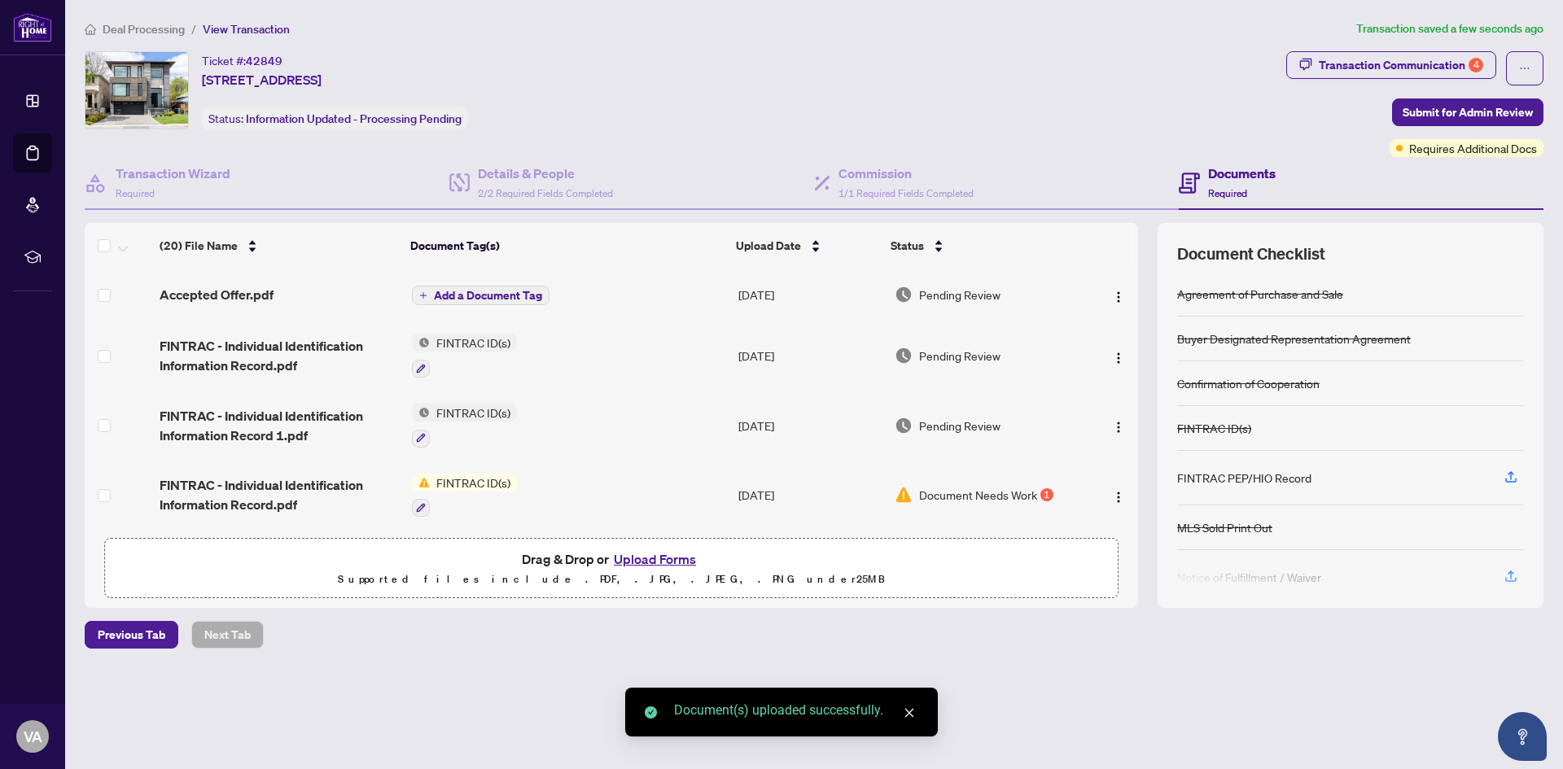
click at [466, 290] on span "Add a Document Tag" at bounding box center [488, 295] width 108 height 11
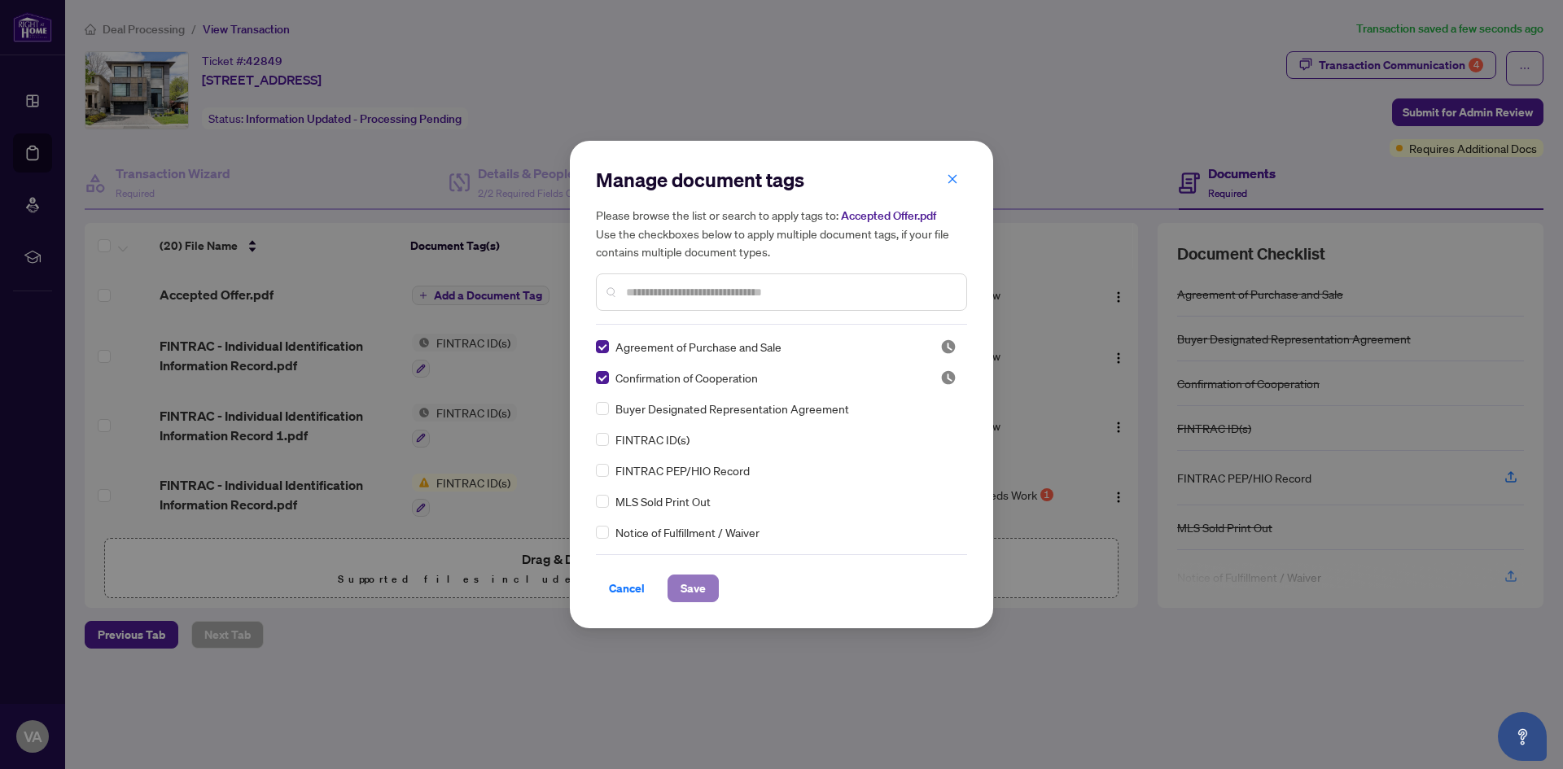
click at [704, 592] on span "Save" at bounding box center [693, 589] width 25 height 26
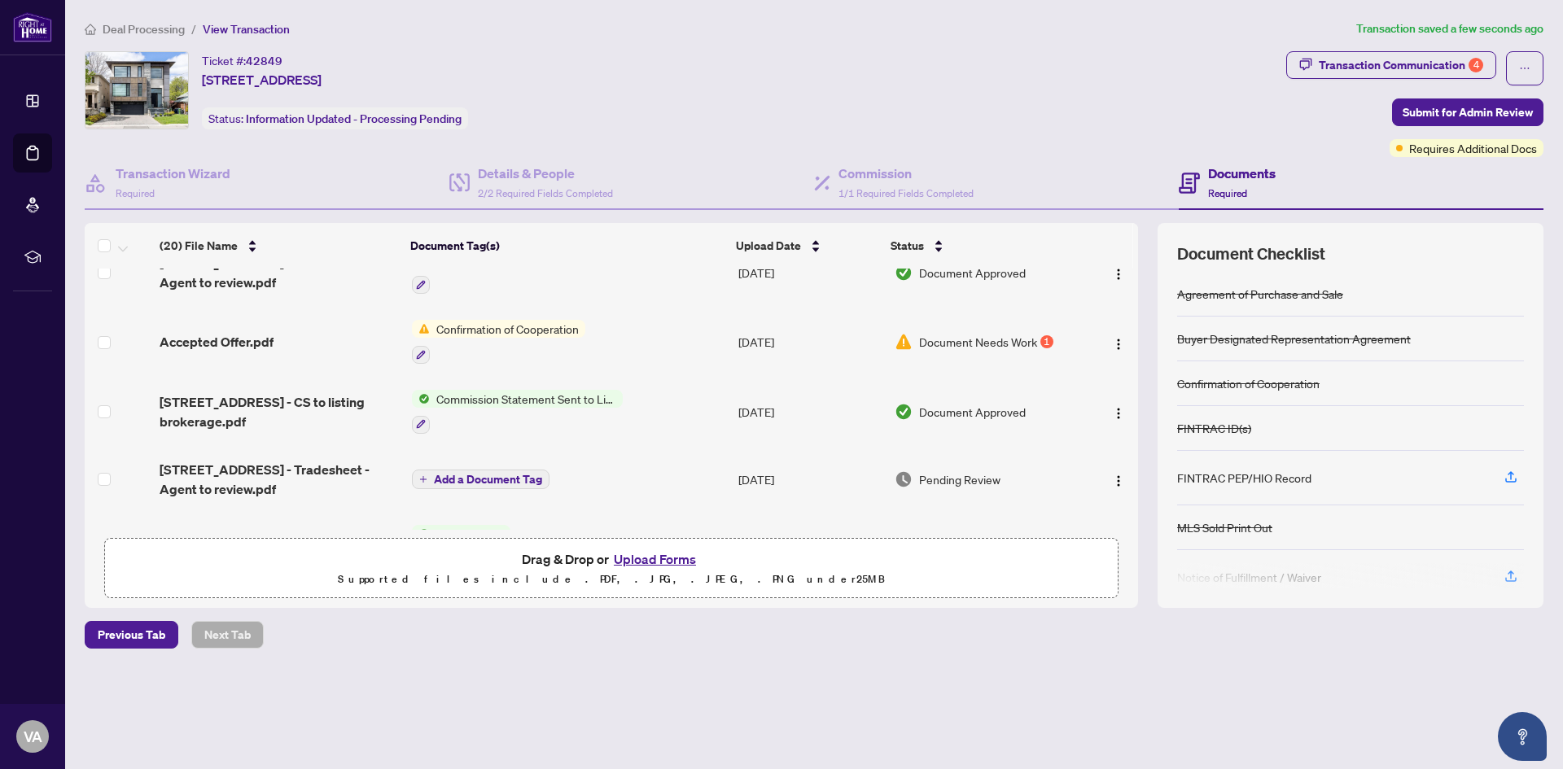
scroll to position [379, 0]
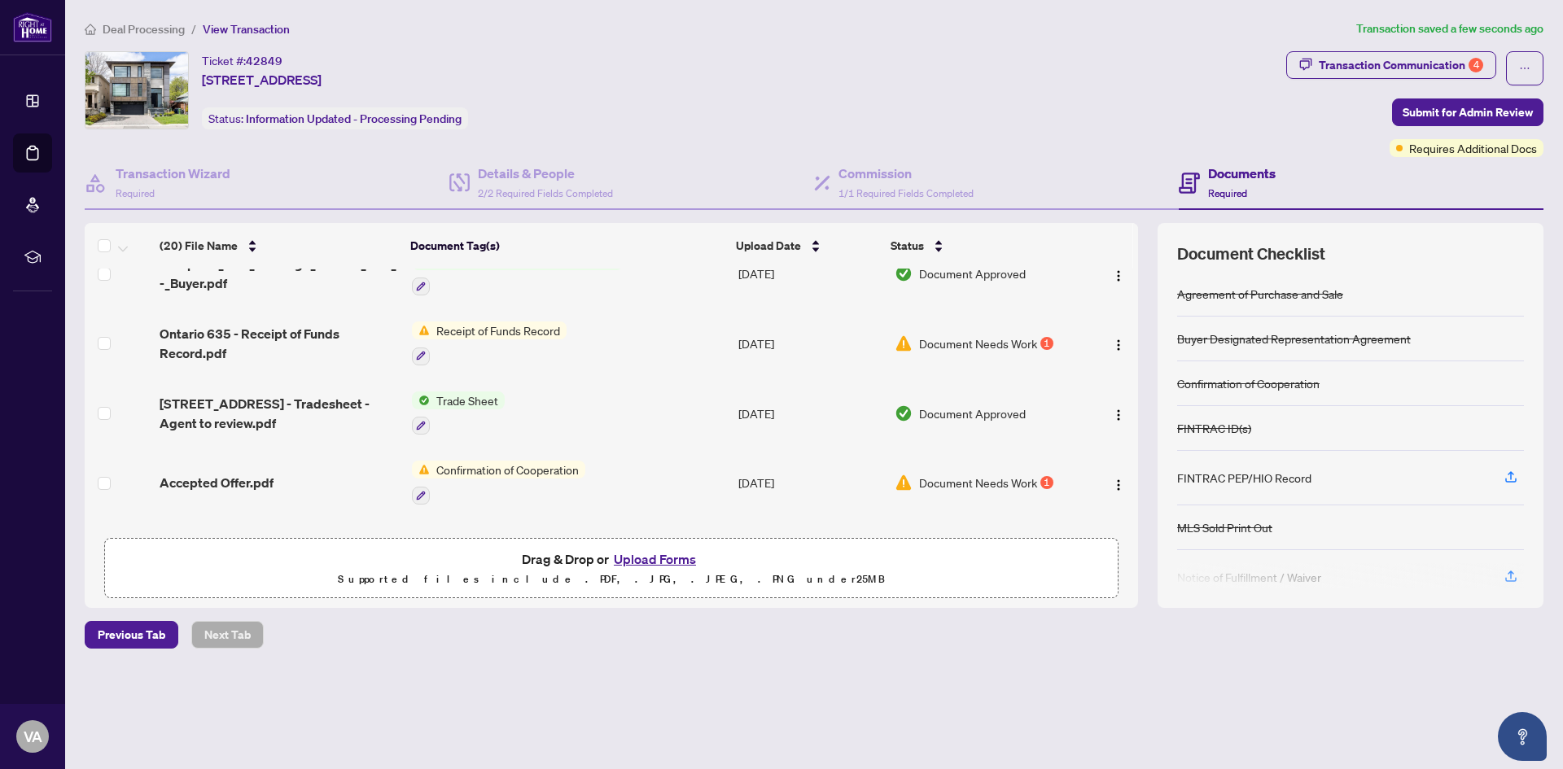
click at [518, 326] on span "Receipt of Funds Record" at bounding box center [498, 331] width 137 height 18
click at [1019, 340] on span "Document Needs Work" at bounding box center [978, 344] width 118 height 18
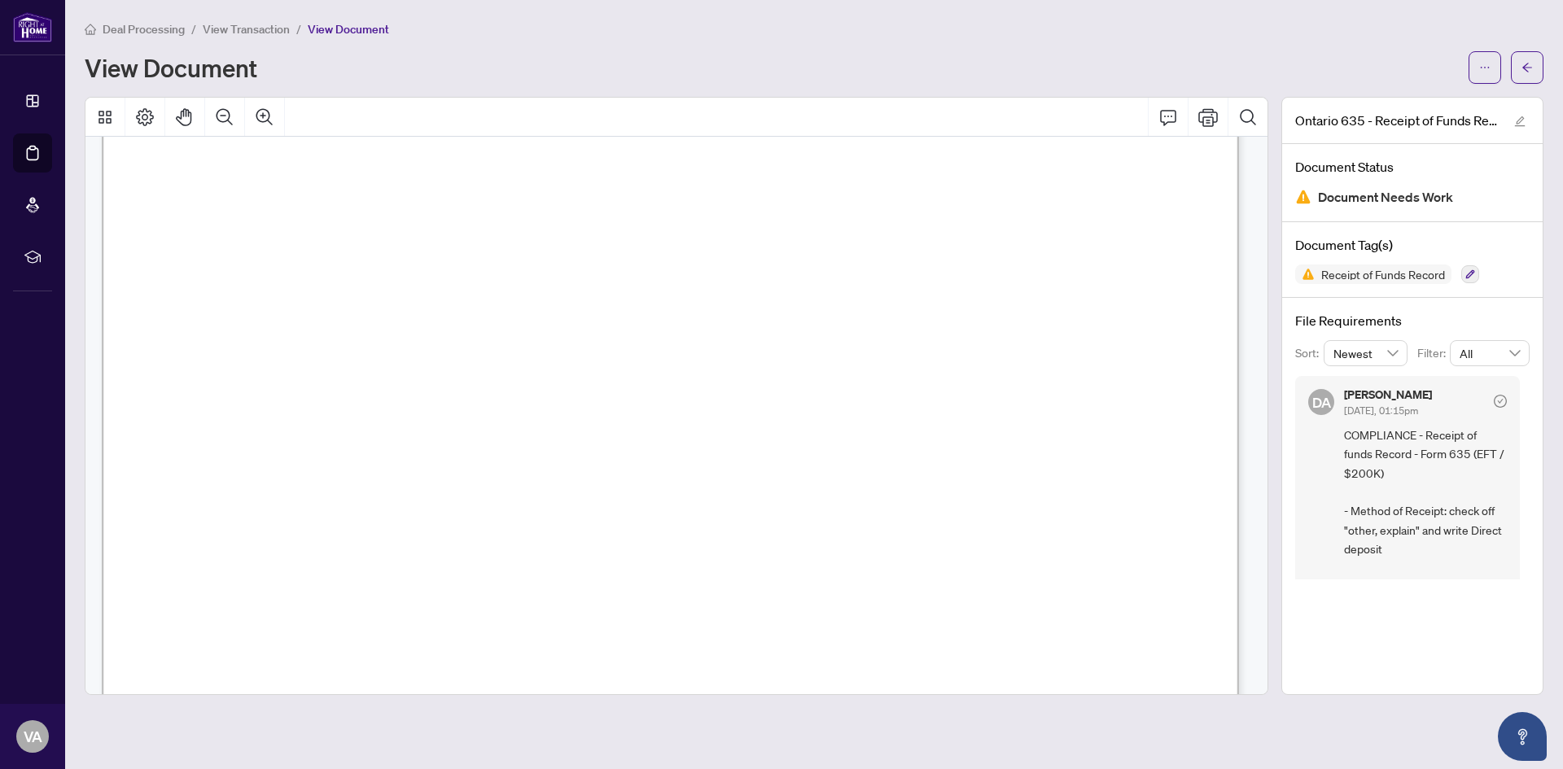
scroll to position [407, 0]
click at [209, 341] on span "✘" at bounding box center [203, 341] width 11 height 18
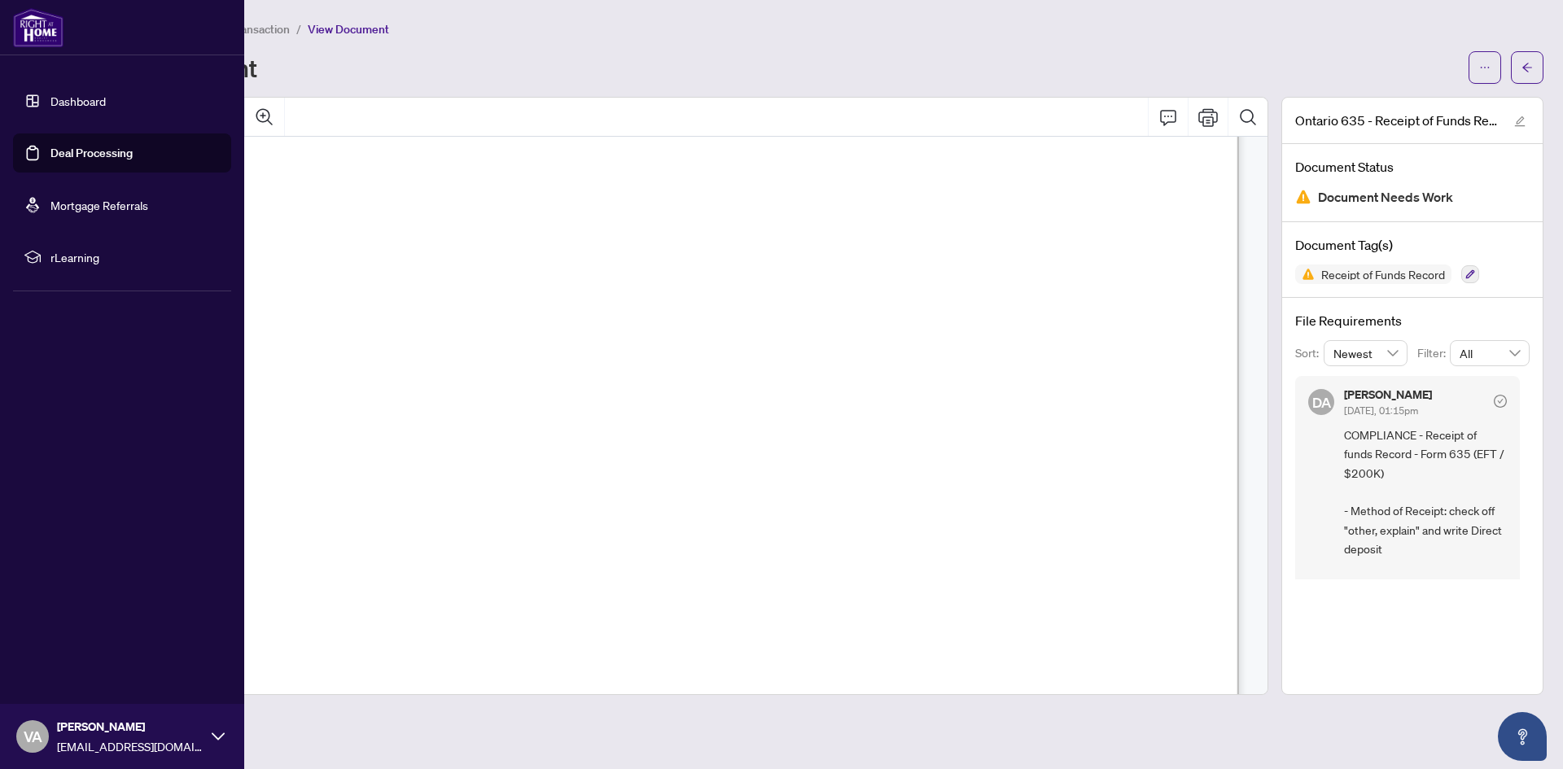
click at [85, 152] on link "Deal Processing" at bounding box center [91, 153] width 82 height 15
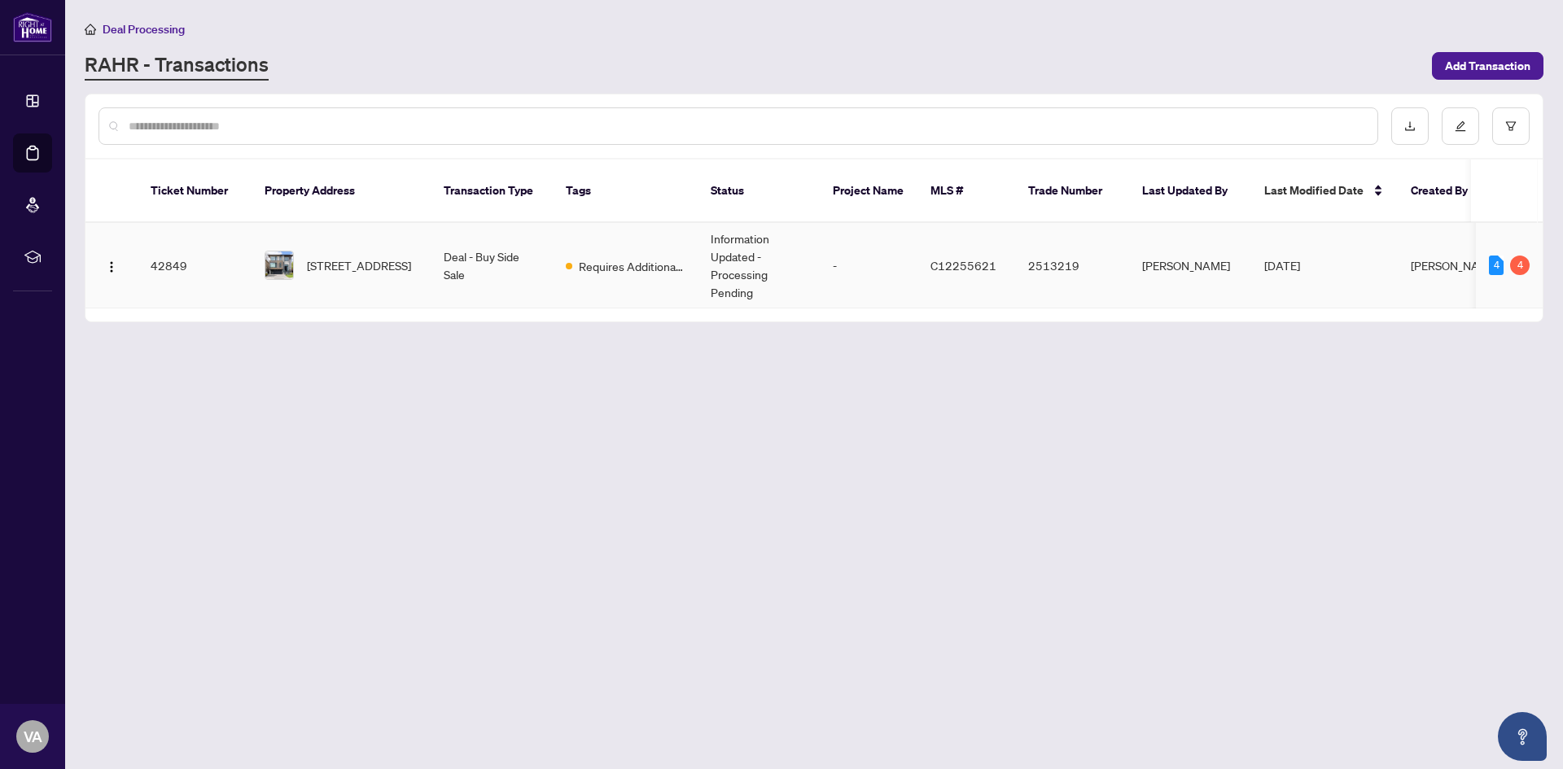
click at [388, 256] on span "[STREET_ADDRESS]" at bounding box center [359, 265] width 104 height 18
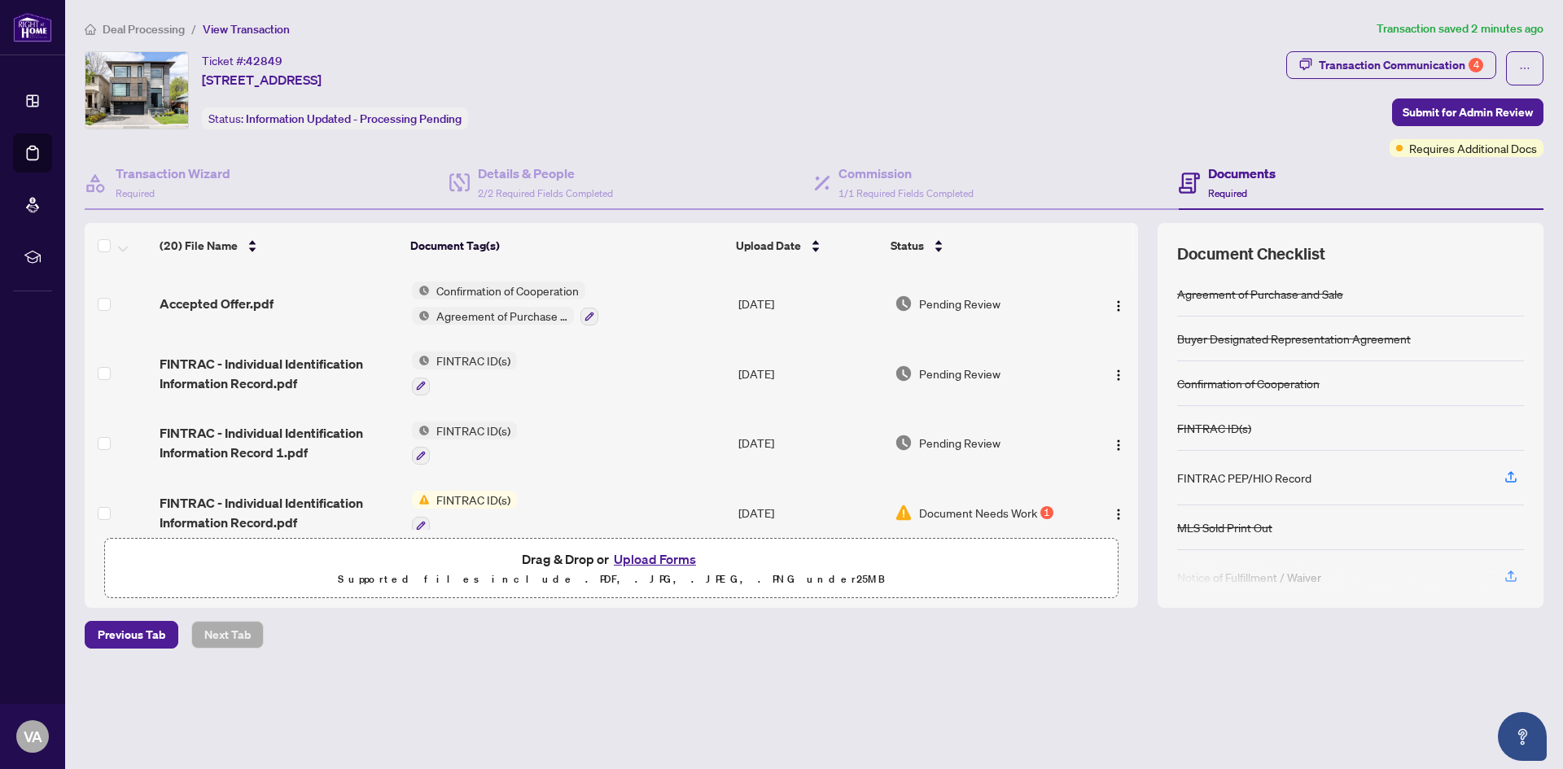
click at [648, 554] on button "Upload Forms" at bounding box center [655, 559] width 92 height 21
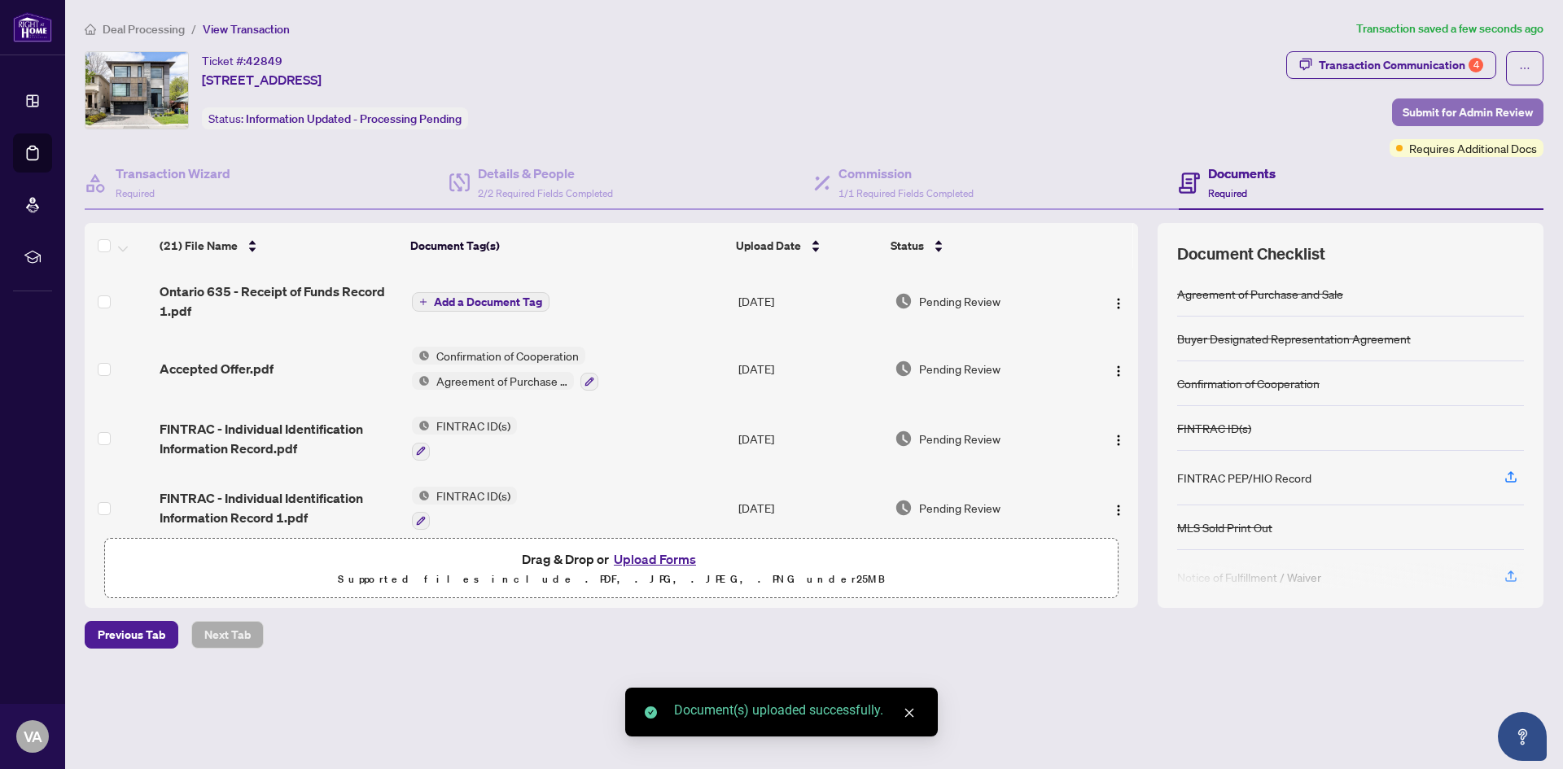
click at [1474, 110] on span "Submit for Admin Review" at bounding box center [1468, 112] width 130 height 26
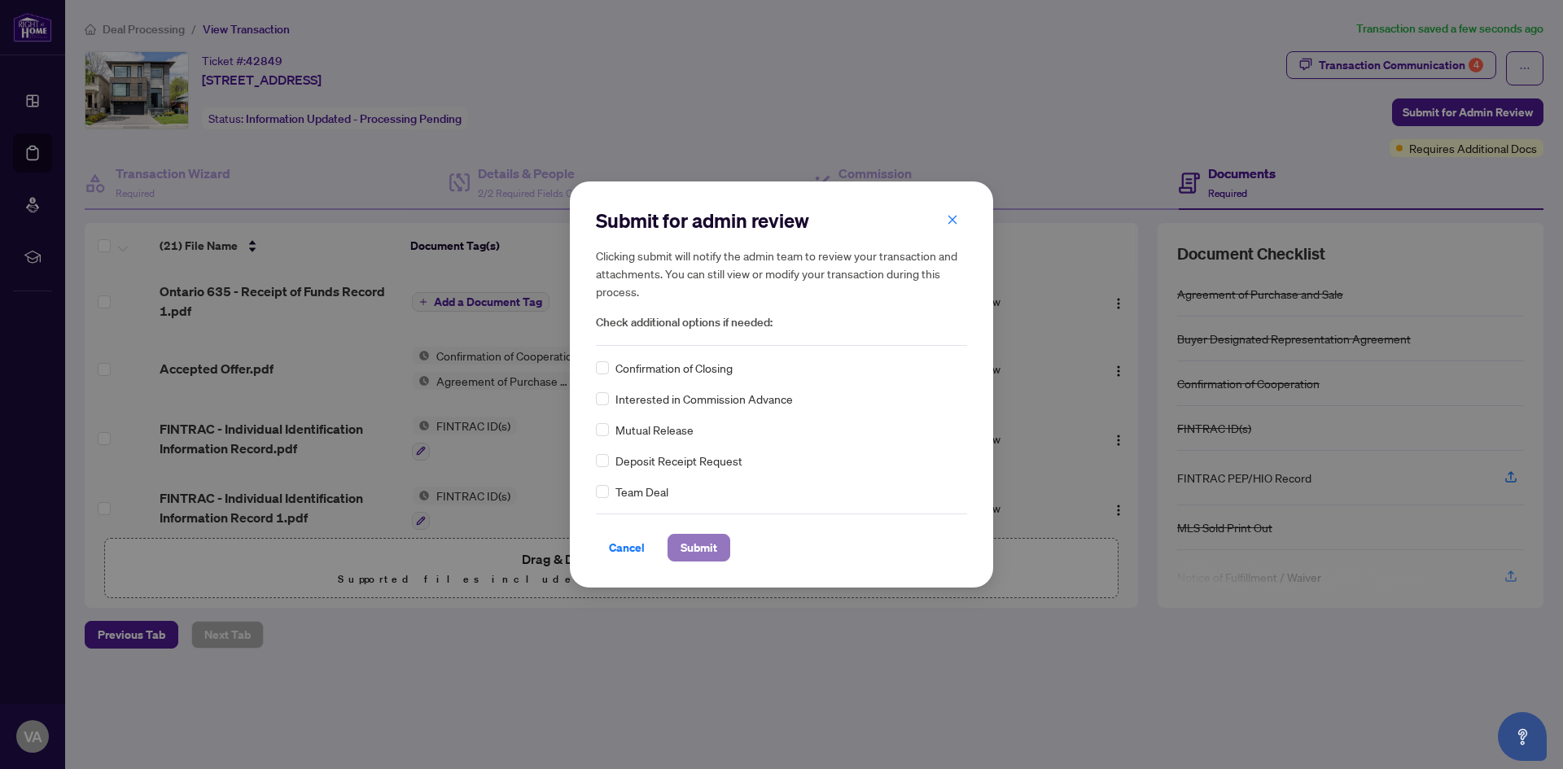
click at [684, 549] on span "Submit" at bounding box center [699, 548] width 37 height 26
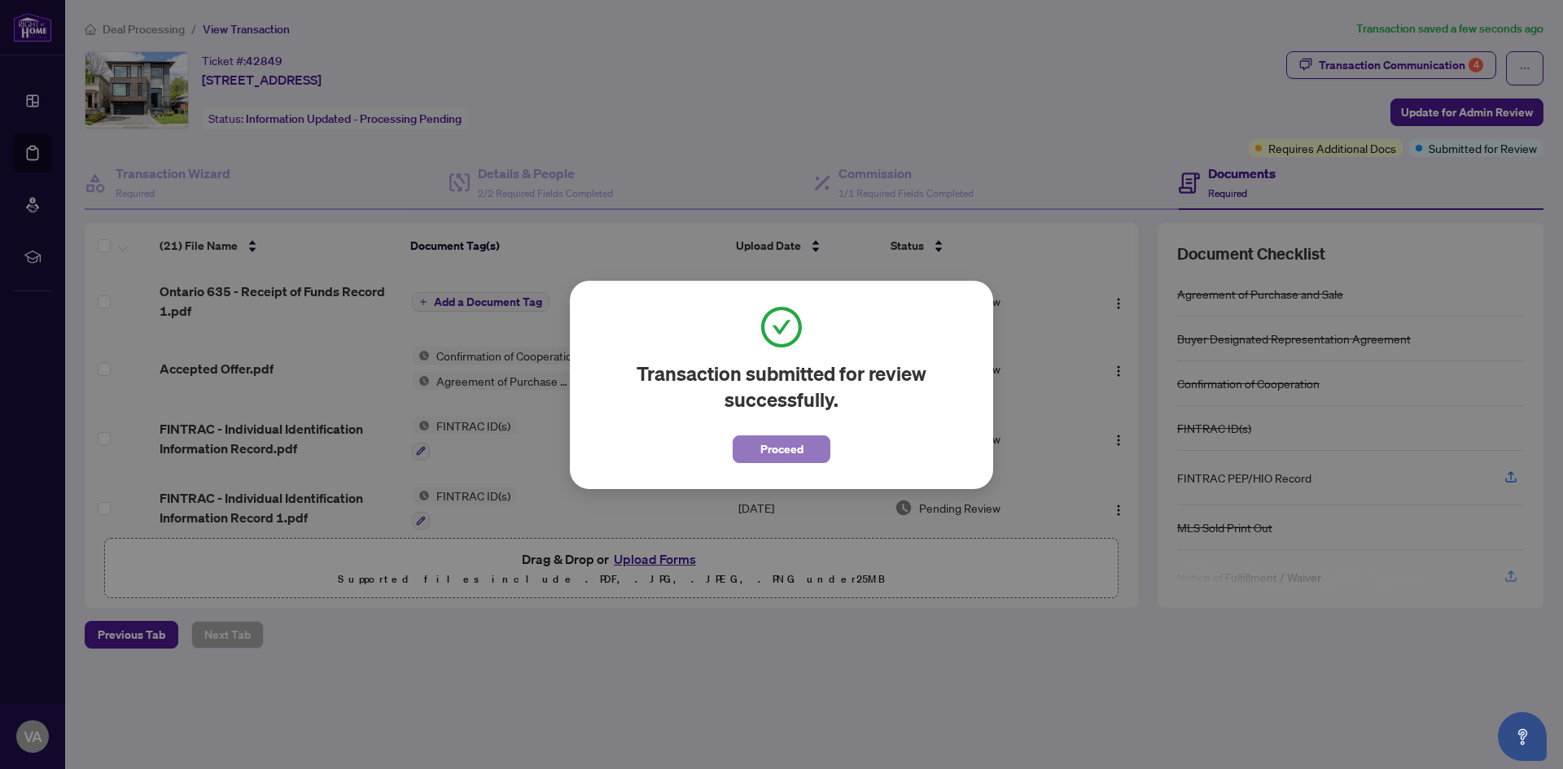
click at [799, 454] on span "Proceed" at bounding box center [781, 449] width 43 height 26
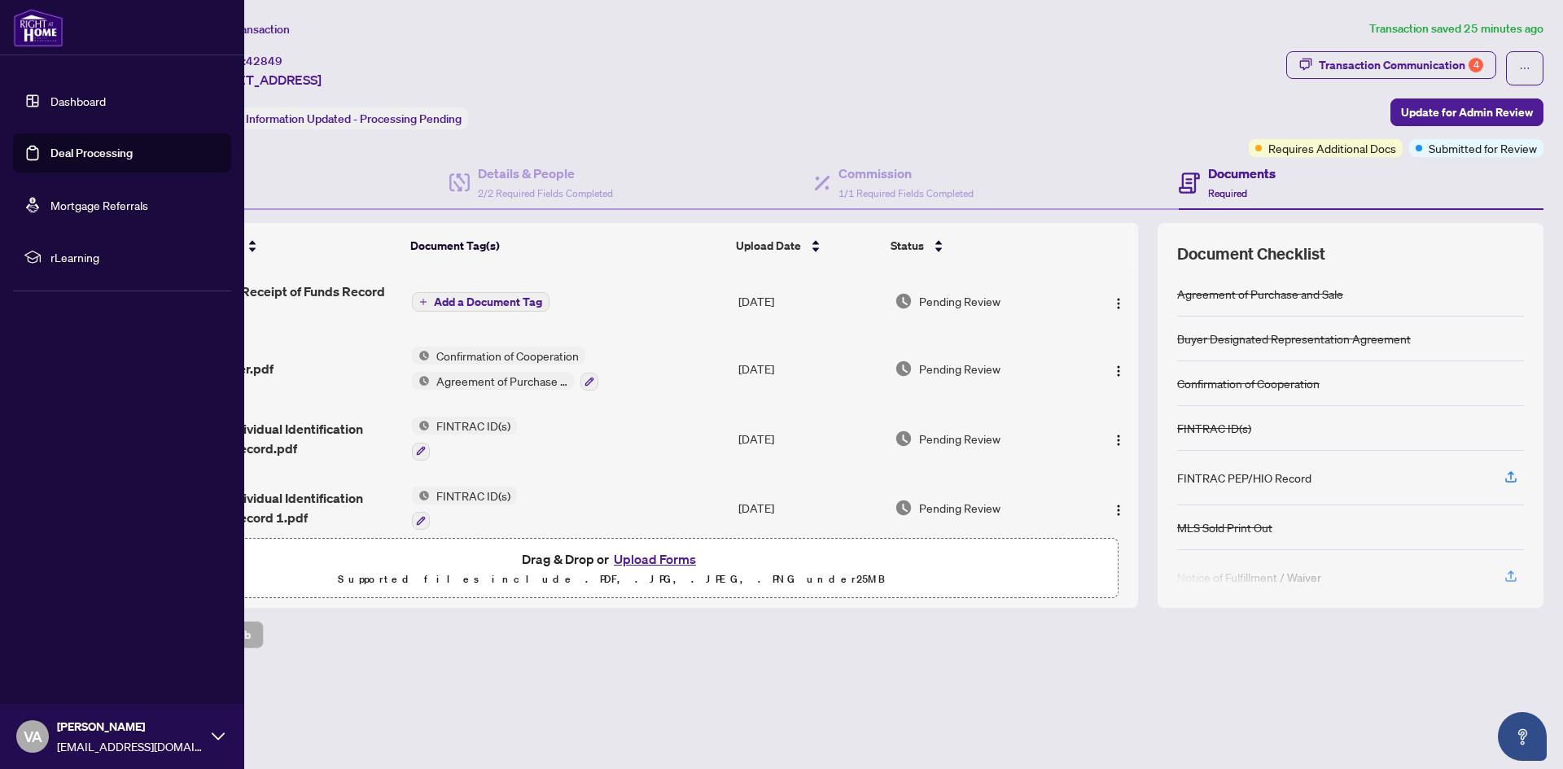
click at [50, 146] on link "Deal Processing" at bounding box center [91, 153] width 82 height 15
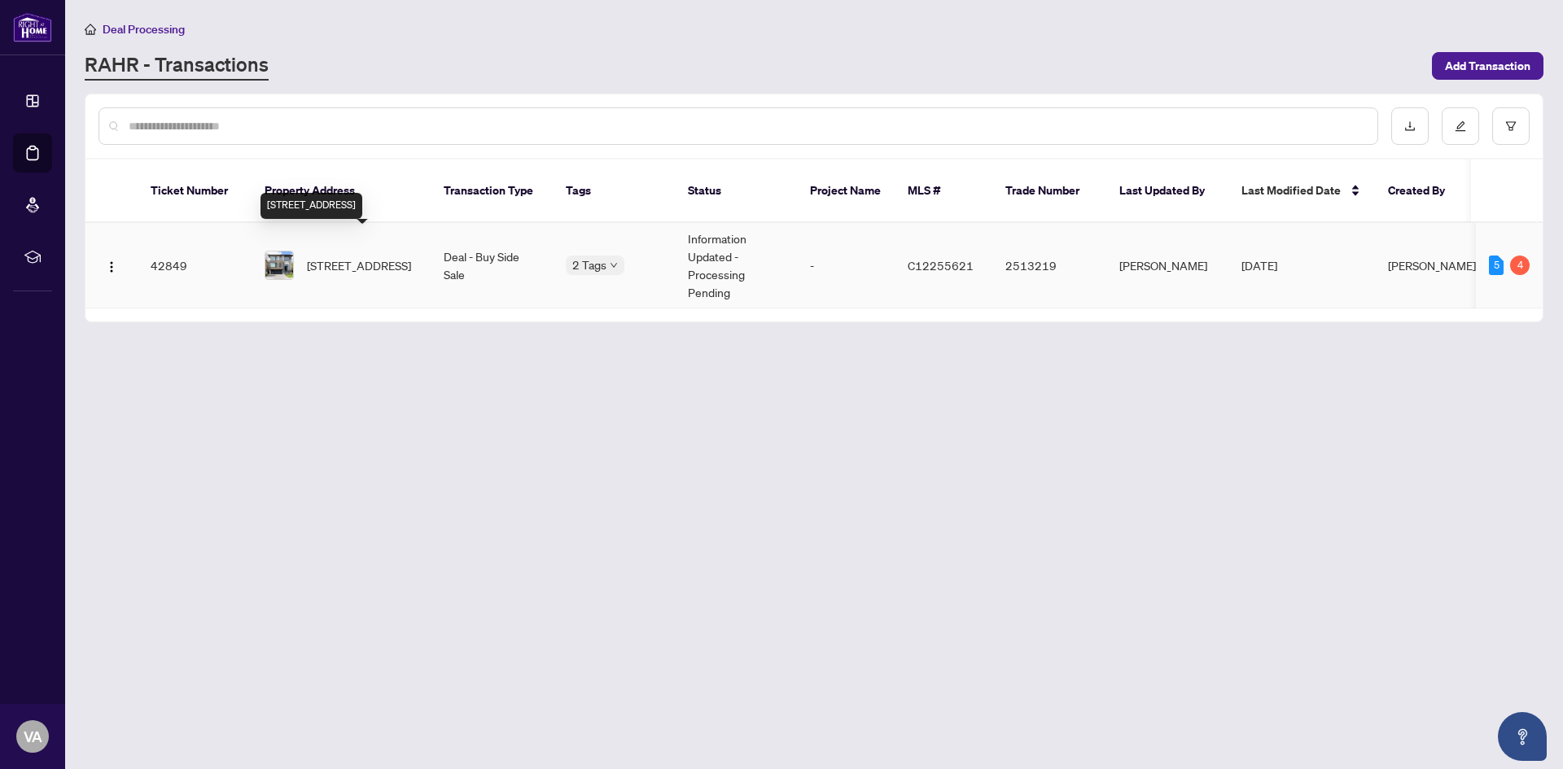
click at [337, 256] on span "[STREET_ADDRESS]" at bounding box center [359, 265] width 104 height 18
